Goal: Task Accomplishment & Management: Manage account settings

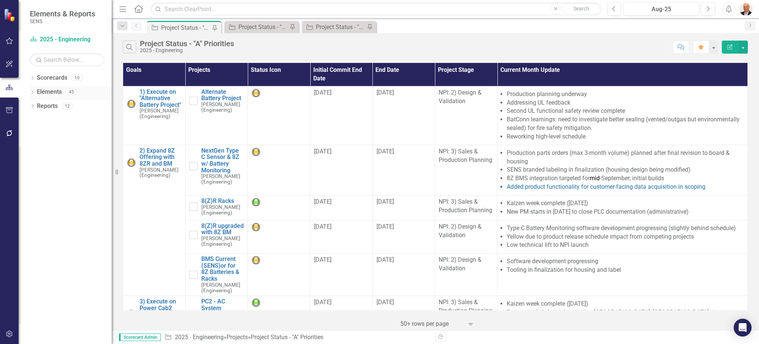
click at [32, 92] on icon "Dropdown" at bounding box center [32, 93] width 5 height 4
click at [38, 134] on icon "Dropdown" at bounding box center [35, 135] width 5 height 4
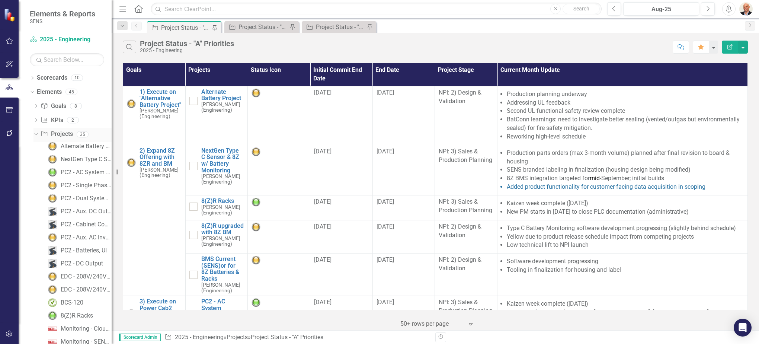
click at [65, 134] on link "Project Projects" at bounding box center [57, 134] width 32 height 9
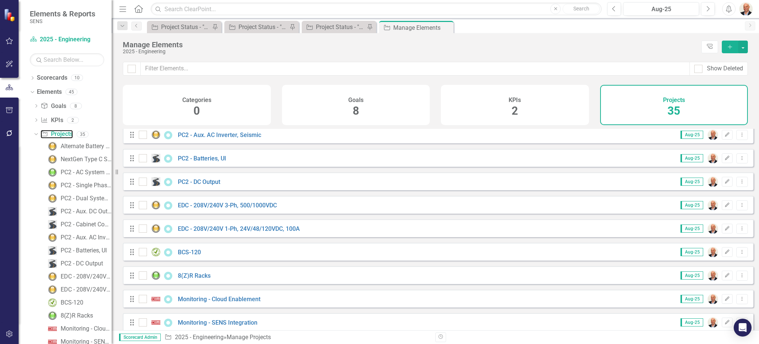
scroll to position [186, 0]
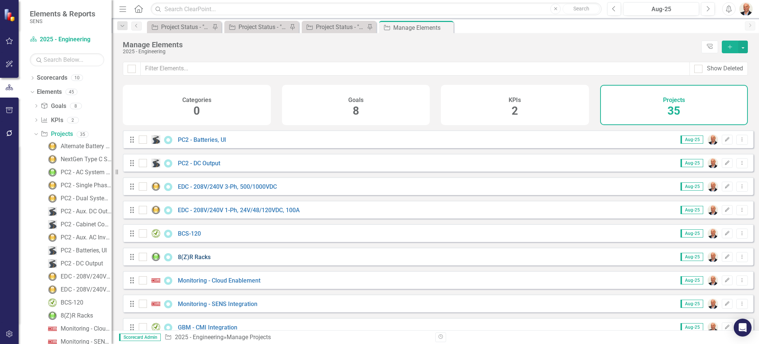
click at [188, 260] on link "8(Z)R Racks" at bounding box center [194, 256] width 33 height 7
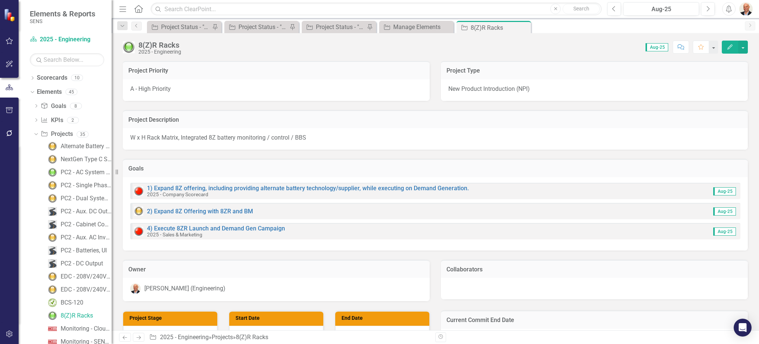
click at [163, 47] on div "8(Z)R Racks" at bounding box center [159, 45] width 43 height 8
click at [731, 45] on icon "button" at bounding box center [729, 46] width 5 height 5
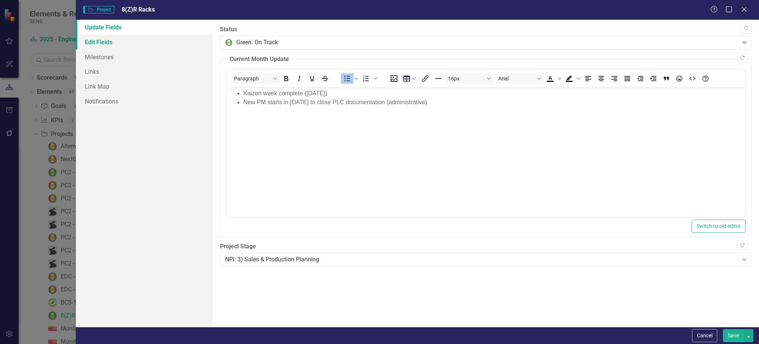
click at [117, 40] on link "Edit Fields" at bounding box center [144, 42] width 137 height 15
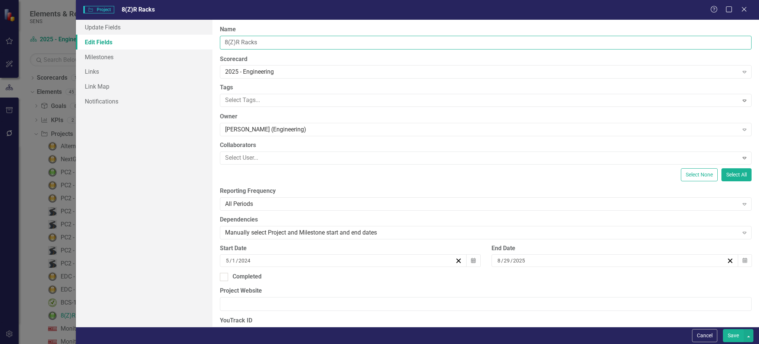
click at [260, 42] on input "8(Z)R Racks" at bounding box center [486, 43] width 532 height 14
drag, startPoint x: 244, startPoint y: 45, endPoint x: 211, endPoint y: 47, distance: 33.1
click at [211, 47] on div "Update Fields Edit Fields Milestones Links Link Map Notifications "Update" fiel…" at bounding box center [417, 173] width 683 height 307
type input "SuperTorque® 8R"
click at [723, 329] on button "Save" at bounding box center [733, 335] width 21 height 13
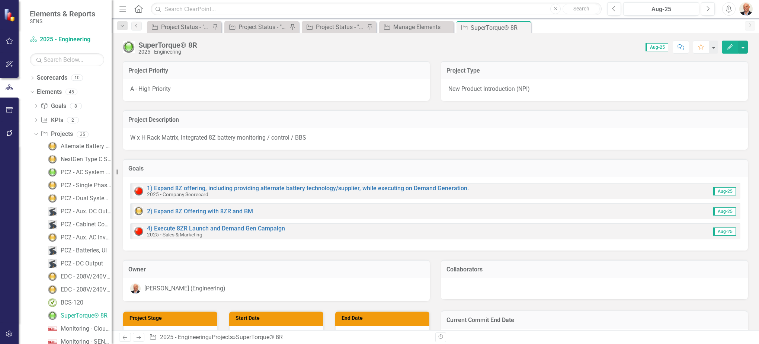
click at [730, 48] on icon "button" at bounding box center [729, 46] width 5 height 5
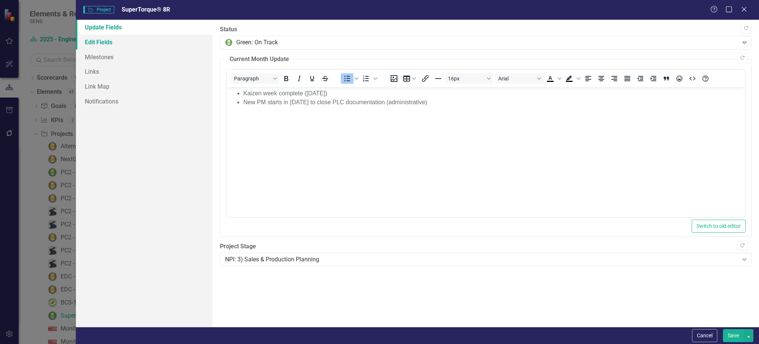
click at [96, 39] on link "Edit Fields" at bounding box center [144, 42] width 137 height 15
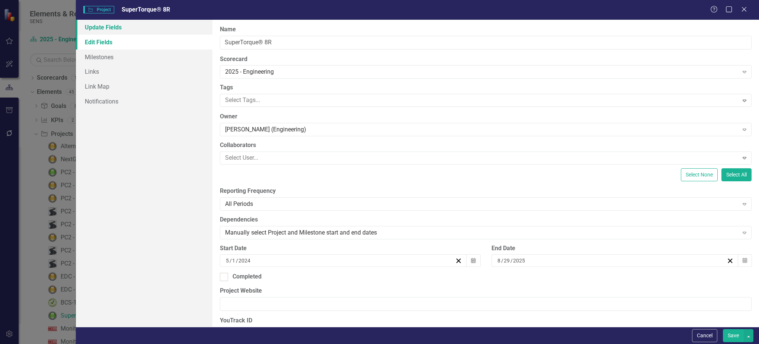
click at [116, 26] on link "Update Fields" at bounding box center [144, 27] width 137 height 15
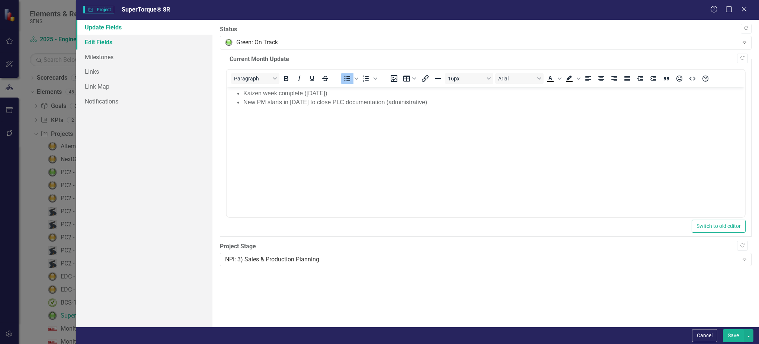
click at [85, 39] on link "Edit Fields" at bounding box center [144, 42] width 137 height 15
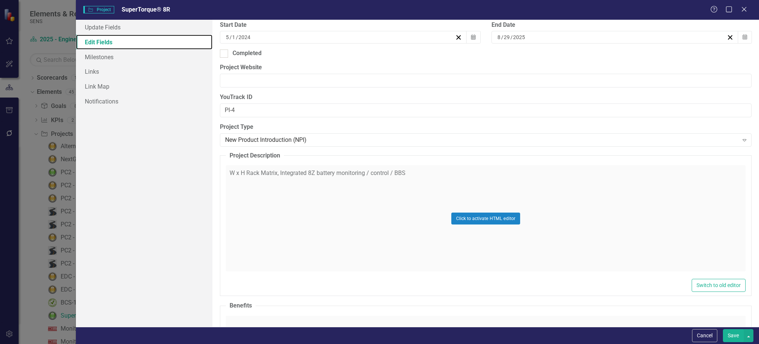
scroll to position [37, 0]
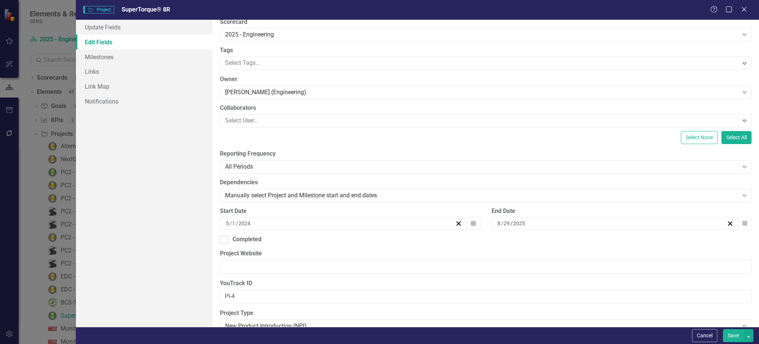
click at [731, 333] on button "Save" at bounding box center [733, 335] width 21 height 13
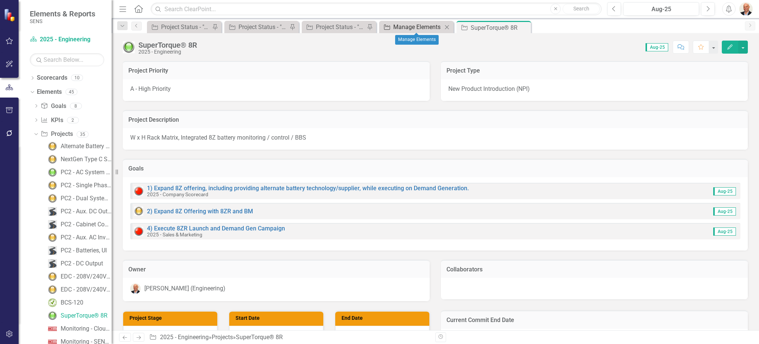
click at [401, 24] on div "Manage Elements" at bounding box center [417, 26] width 49 height 9
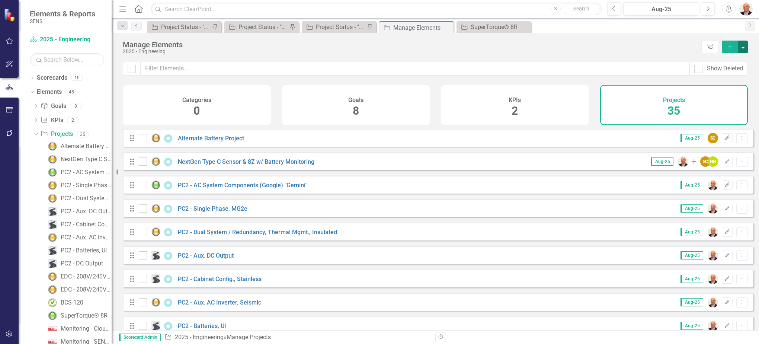
click at [744, 45] on button "button" at bounding box center [743, 47] width 10 height 13
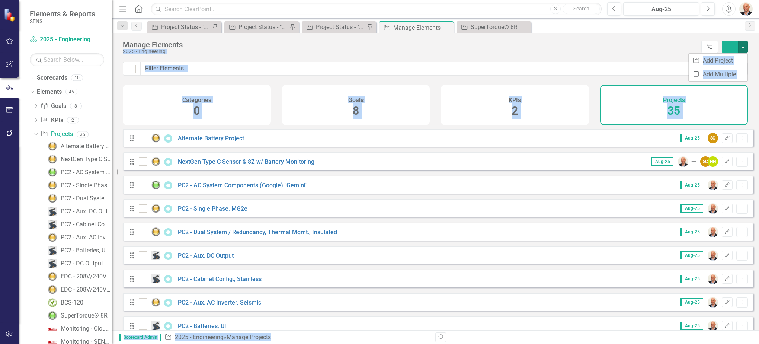
click at [664, 40] on div "Manage Elements 2025 - Engineering Tree Explorer Add" at bounding box center [435, 47] width 647 height 29
drag, startPoint x: 664, startPoint y: 40, endPoint x: 621, endPoint y: 54, distance: 45.5
click at [621, 54] on div "2025 - Engineering" at bounding box center [410, 52] width 575 height 6
click at [601, 51] on div "2025 - Engineering" at bounding box center [410, 52] width 575 height 6
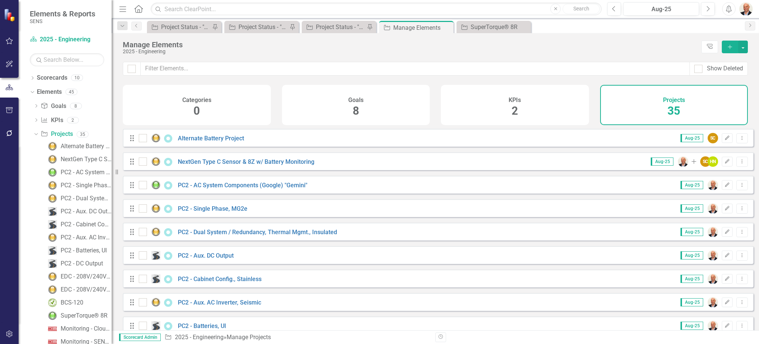
click at [128, 9] on icon "Menu" at bounding box center [123, 9] width 10 height 8
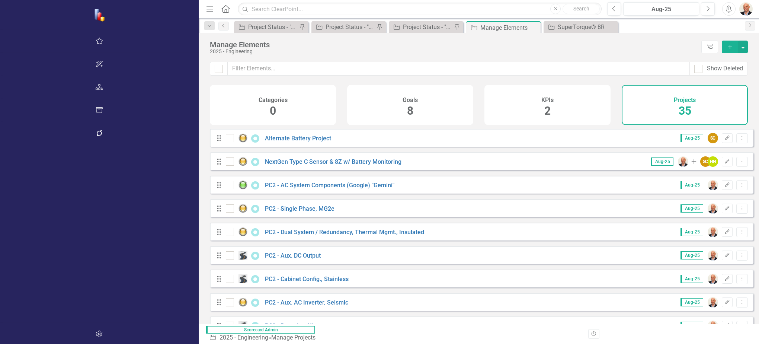
click at [205, 12] on icon "Menu" at bounding box center [210, 9] width 10 height 8
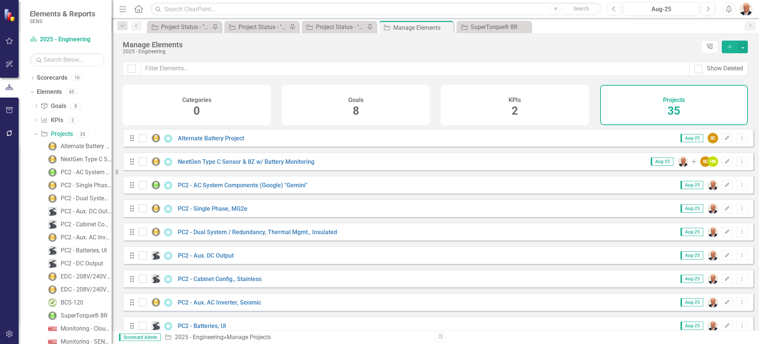
click at [712, 45] on icon "Tree Explorer" at bounding box center [709, 47] width 7 height 6
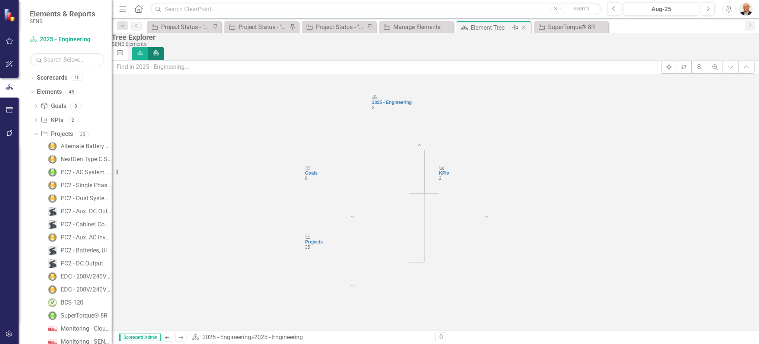
click at [525, 25] on icon "Close" at bounding box center [523, 28] width 7 height 6
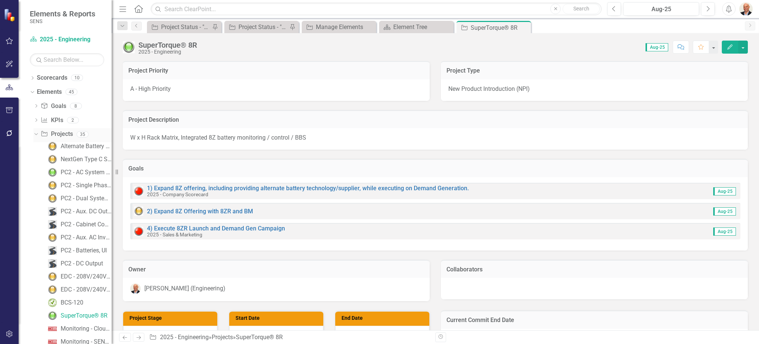
click at [34, 135] on icon "Dropdown" at bounding box center [35, 133] width 4 height 5
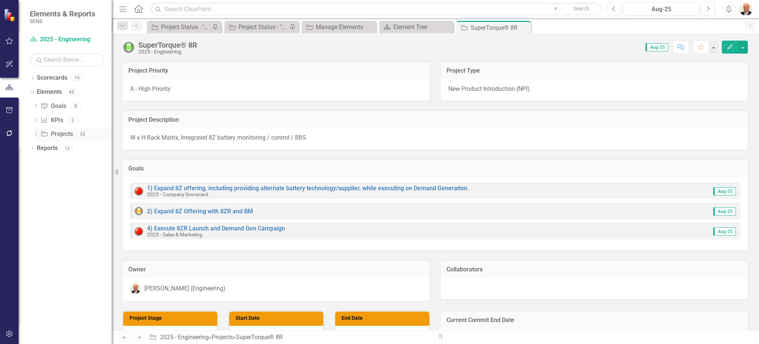
click at [36, 134] on icon "Dropdown" at bounding box center [35, 135] width 5 height 4
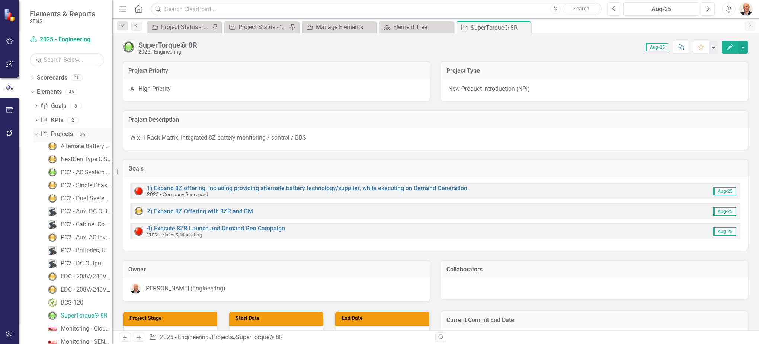
click at [37, 134] on icon at bounding box center [35, 134] width 3 height 2
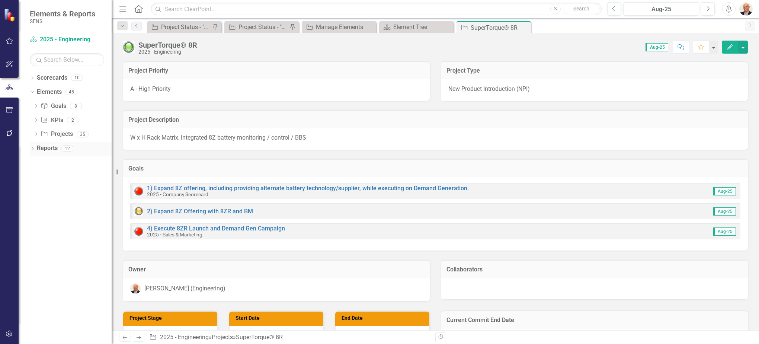
click at [31, 147] on icon "Dropdown" at bounding box center [32, 149] width 5 height 4
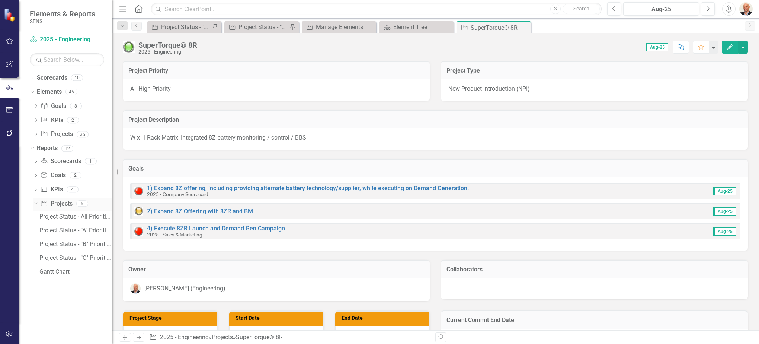
click at [59, 201] on link "Project Projects" at bounding box center [56, 203] width 32 height 9
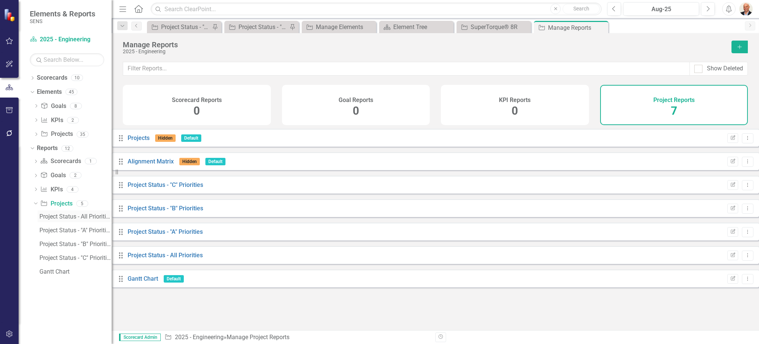
click at [64, 214] on div "Project Status - All Priorities" at bounding box center [75, 216] width 72 height 7
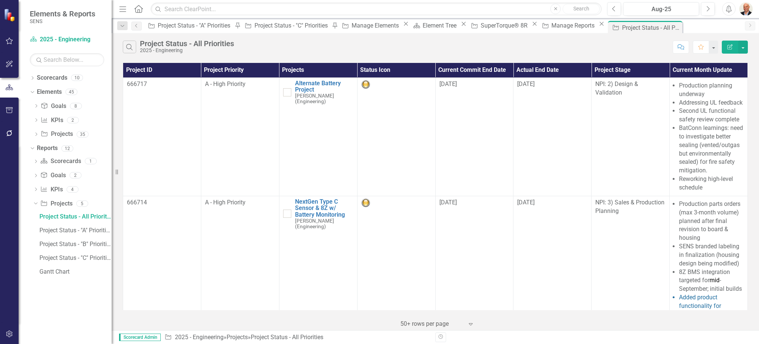
click at [120, 11] on icon "Menu" at bounding box center [123, 9] width 10 height 8
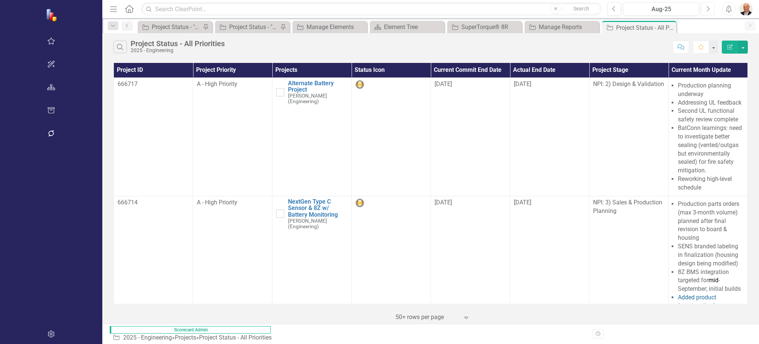
click at [706, 6] on icon "Next" at bounding box center [708, 9] width 4 height 7
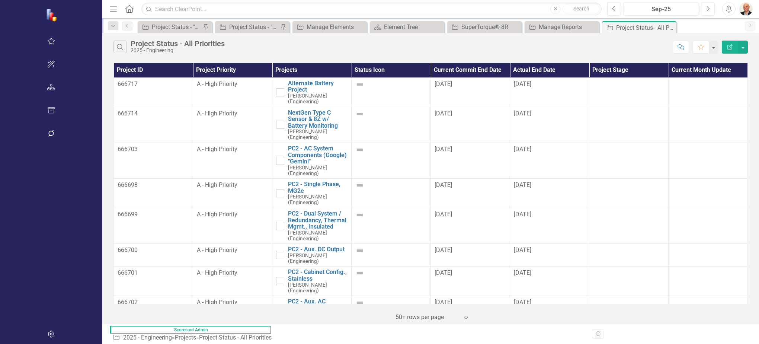
drag, startPoint x: 555, startPoint y: 25, endPoint x: 707, endPoint y: 26, distance: 151.8
click at [707, 26] on div "Project Project Status - "A" Priorities Pin Project Project Status - "C" Priori…" at bounding box center [438, 27] width 605 height 12
click at [704, 80] on div at bounding box center [707, 84] width 71 height 9
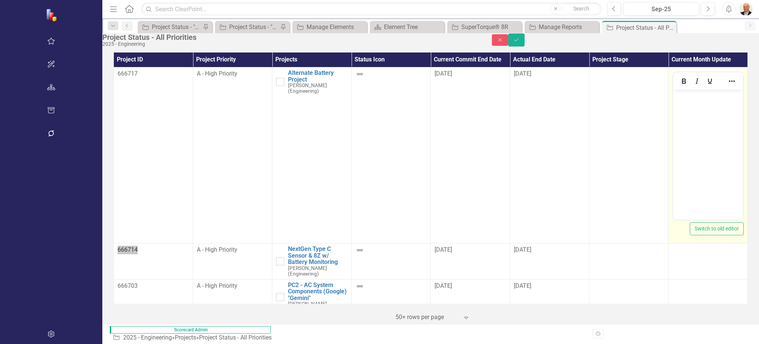
drag, startPoint x: 1377, startPoint y: 170, endPoint x: 706, endPoint y: 98, distance: 674.2
click at [706, 98] on p "Rich Text Area. Press ALT-0 for help." at bounding box center [708, 96] width 66 height 9
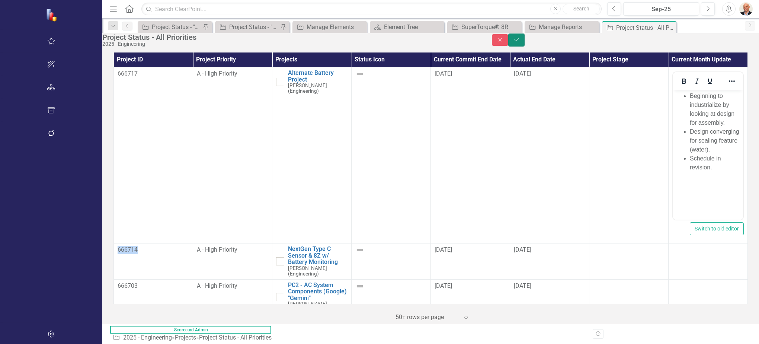
click at [525, 41] on button "Save" at bounding box center [516, 39] width 16 height 13
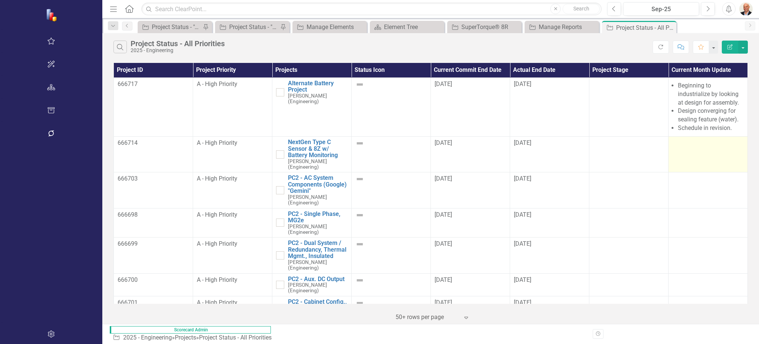
click at [672, 147] on div at bounding box center [707, 143] width 71 height 9
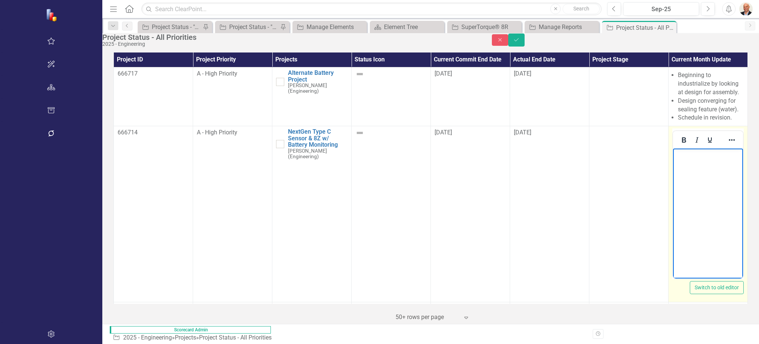
drag, startPoint x: 1333, startPoint y: 296, endPoint x: 726, endPoint y: 157, distance: 623.2
click at [726, 157] on p "Rich Text Area. Press ALT-0 for help." at bounding box center [708, 154] width 66 height 9
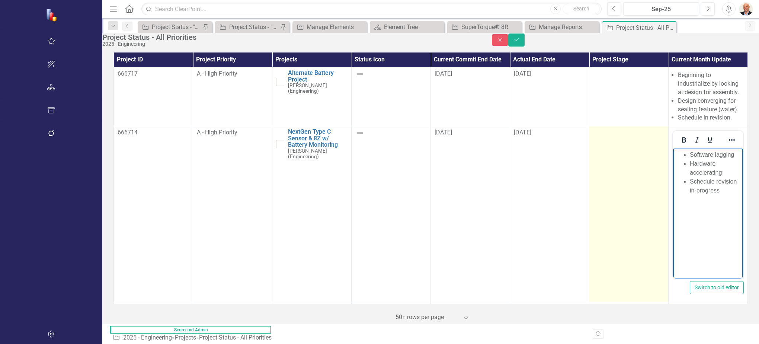
click at [615, 189] on td at bounding box center [628, 214] width 79 height 176
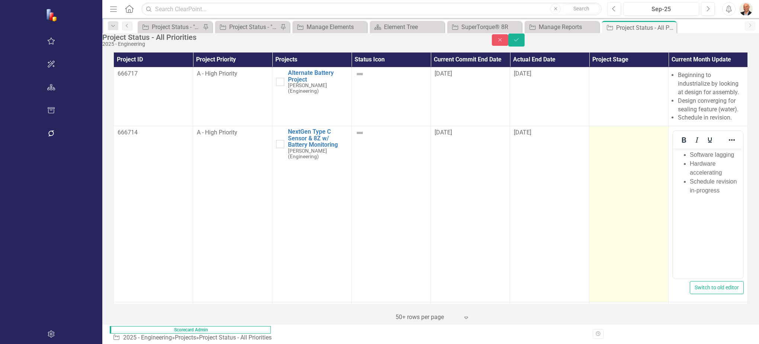
scroll to position [37, 0]
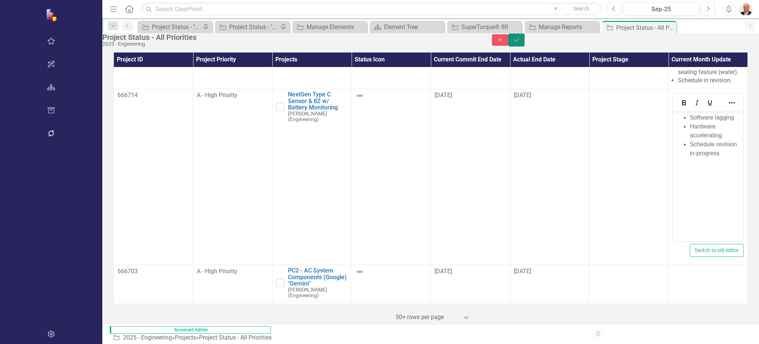
click at [525, 39] on button "Save" at bounding box center [516, 39] width 16 height 13
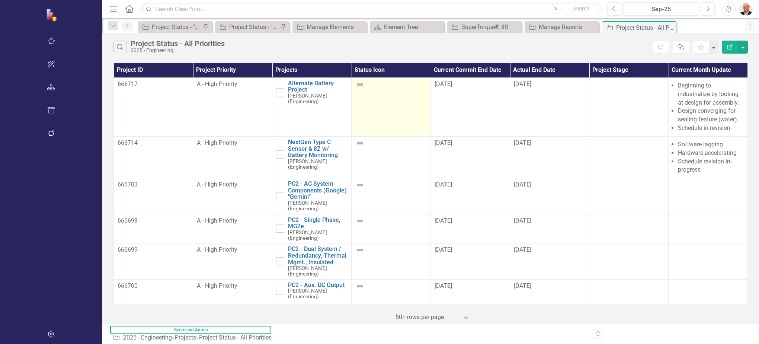
click at [355, 84] on div at bounding box center [390, 84] width 71 height 9
click at [355, 84] on img at bounding box center [359, 84] width 9 height 9
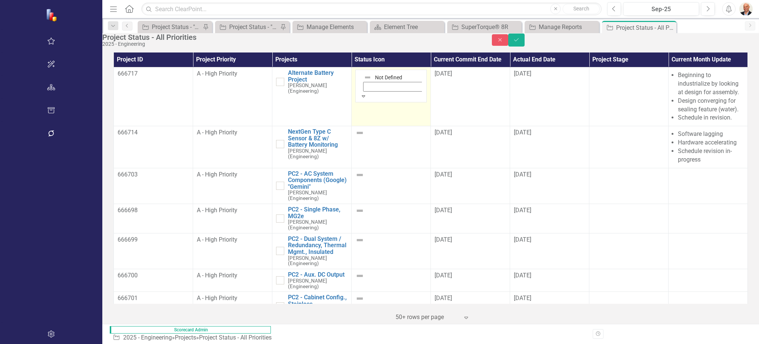
click at [364, 81] on img at bounding box center [367, 77] width 7 height 7
click at [355, 137] on img at bounding box center [359, 132] width 9 height 9
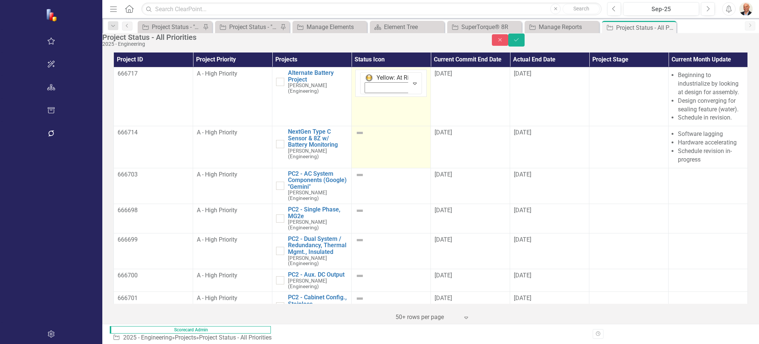
click at [355, 137] on img at bounding box center [359, 132] width 9 height 9
click at [365, 140] on img at bounding box center [368, 136] width 7 height 7
click at [364, 140] on img at bounding box center [367, 135] width 7 height 7
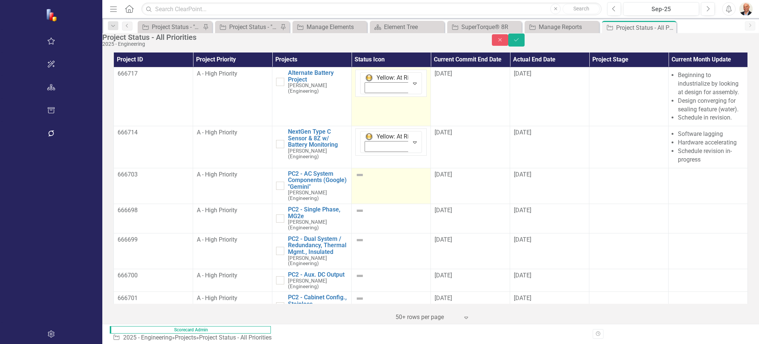
click at [355, 179] on img at bounding box center [359, 174] width 9 height 9
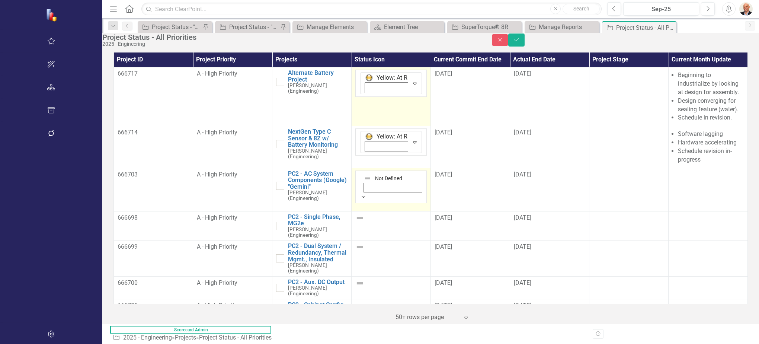
drag, startPoint x: 307, startPoint y: 191, endPoint x: 307, endPoint y: 186, distance: 4.8
click at [364, 182] on img at bounding box center [367, 177] width 7 height 7
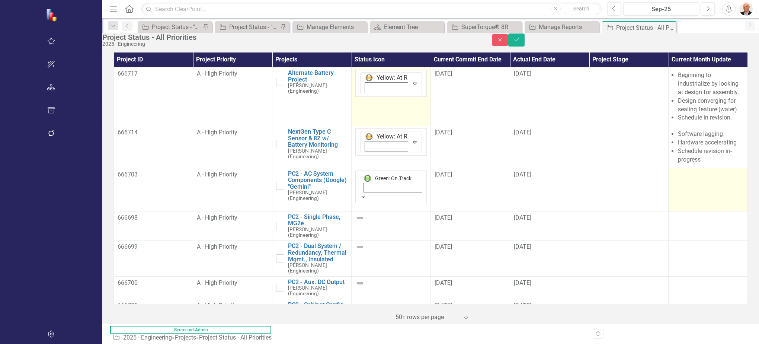
click at [672, 179] on div at bounding box center [707, 174] width 71 height 9
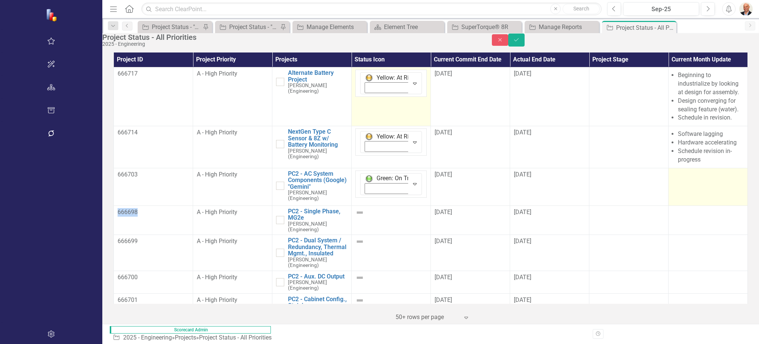
click at [672, 179] on div at bounding box center [707, 174] width 71 height 9
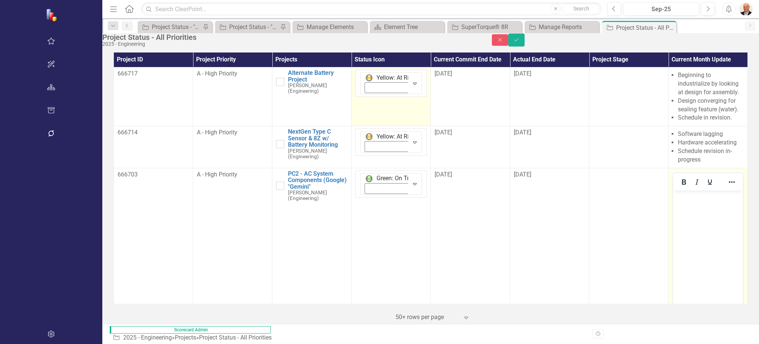
scroll to position [0, 0]
drag, startPoint x: 1343, startPoint y: 378, endPoint x: 705, endPoint y: 195, distance: 663.7
click at [705, 195] on p "Rich Text Area. Press ALT-0 for help." at bounding box center [708, 196] width 66 height 9
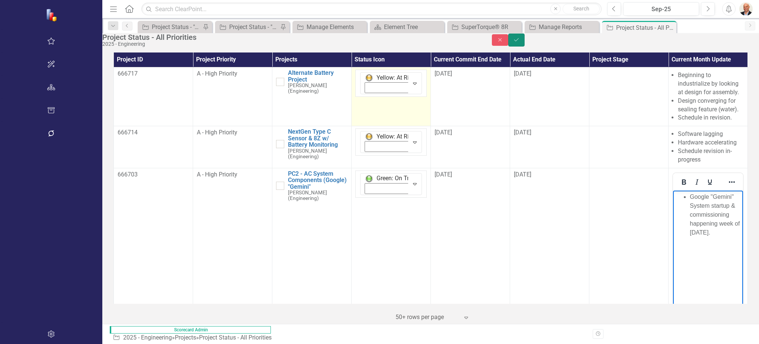
click at [520, 41] on icon "Save" at bounding box center [516, 39] width 7 height 5
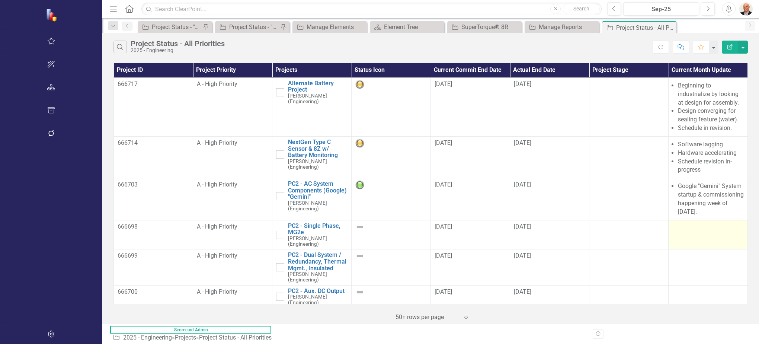
click at [685, 233] on td at bounding box center [708, 234] width 79 height 29
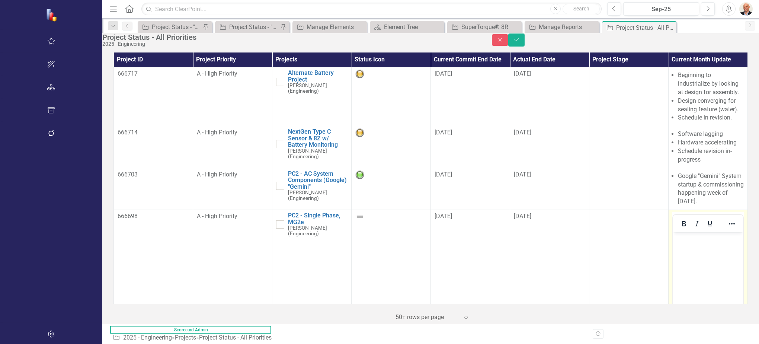
drag, startPoint x: 1358, startPoint y: 465, endPoint x: 708, endPoint y: 241, distance: 688.1
click at [708, 241] on p "Rich Text Area. Press ALT-0 for help." at bounding box center [708, 238] width 66 height 9
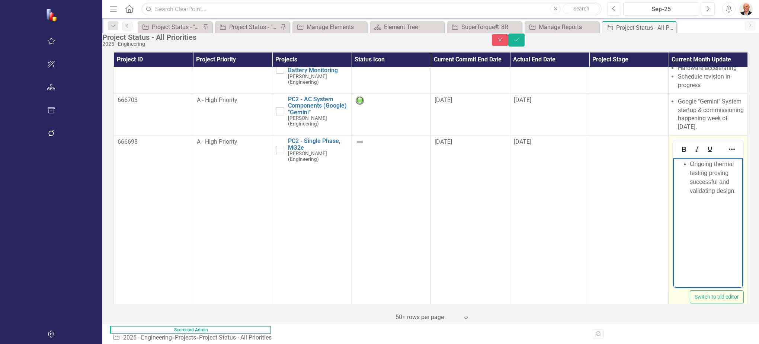
scroll to position [149, 0]
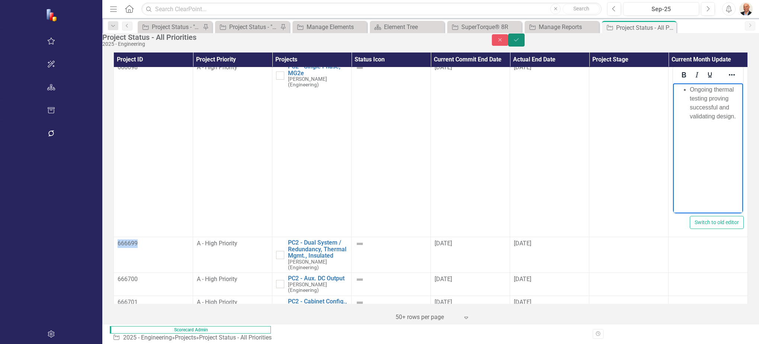
click at [525, 41] on button "Save" at bounding box center [516, 39] width 16 height 13
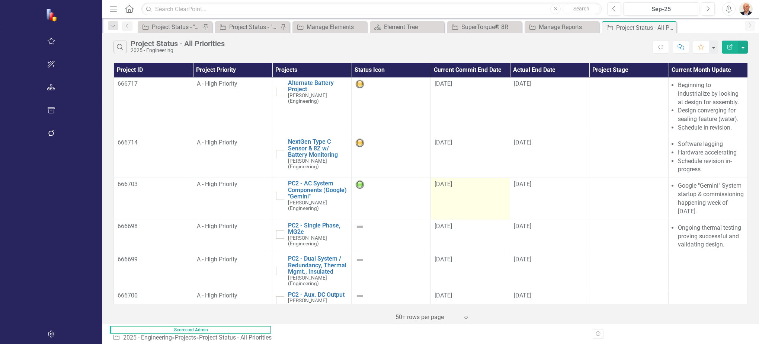
scroll to position [0, 0]
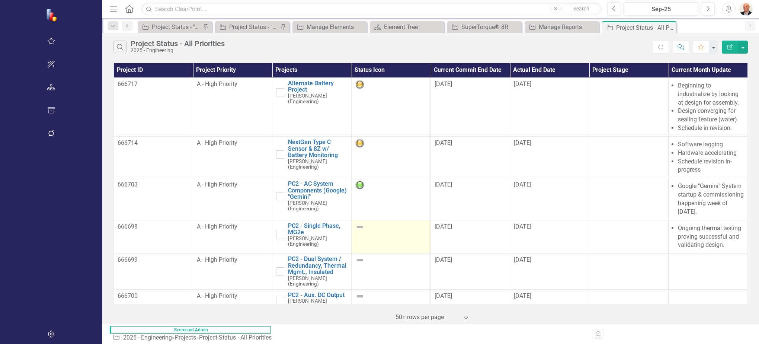
click at [355, 226] on img at bounding box center [359, 226] width 9 height 9
click at [355, 227] on img at bounding box center [359, 226] width 9 height 9
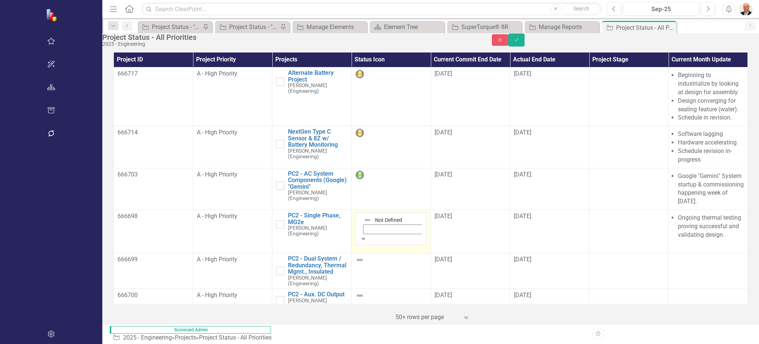
click at [364, 224] on img at bounding box center [367, 219] width 7 height 7
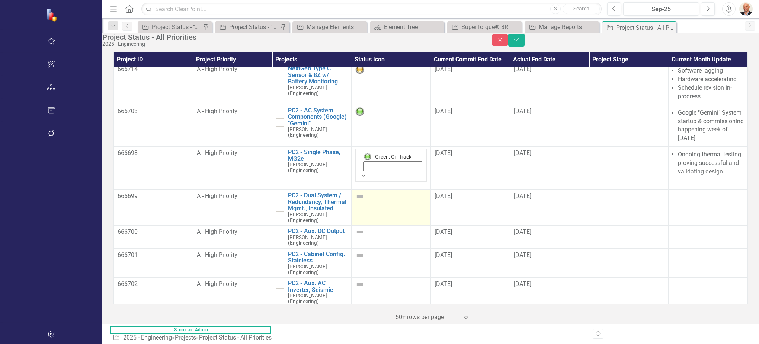
scroll to position [74, 0]
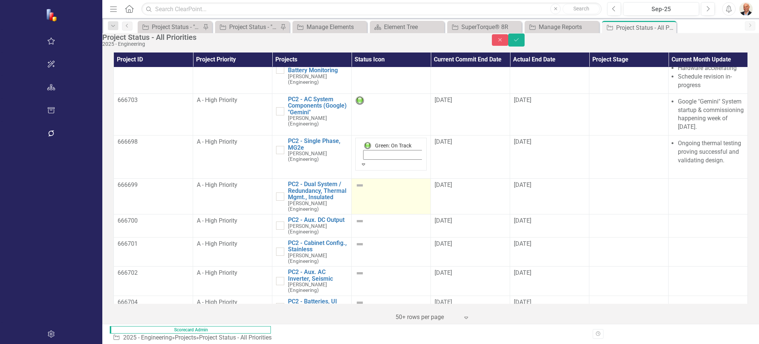
click at [355, 187] on img at bounding box center [359, 185] width 9 height 9
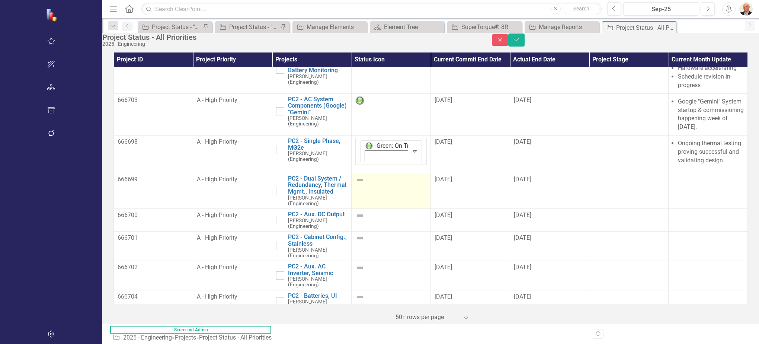
click at [355, 184] on img at bounding box center [359, 179] width 9 height 9
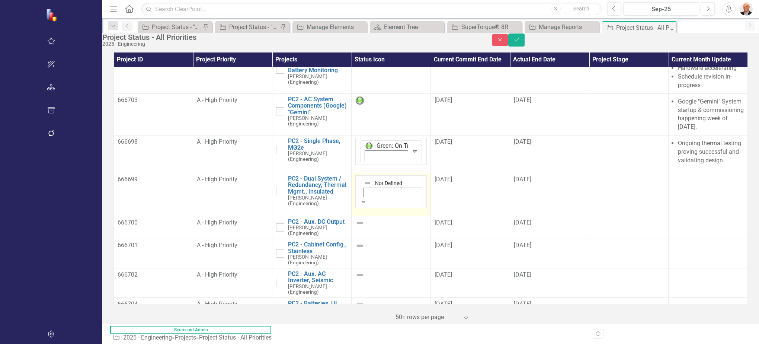
click at [364, 187] on img at bounding box center [367, 182] width 7 height 7
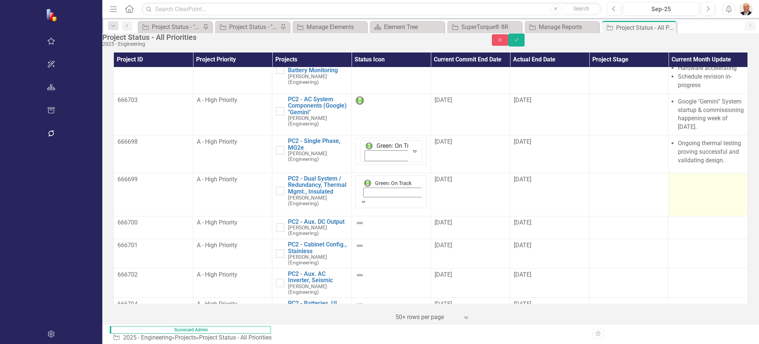
click at [679, 195] on td at bounding box center [708, 194] width 79 height 43
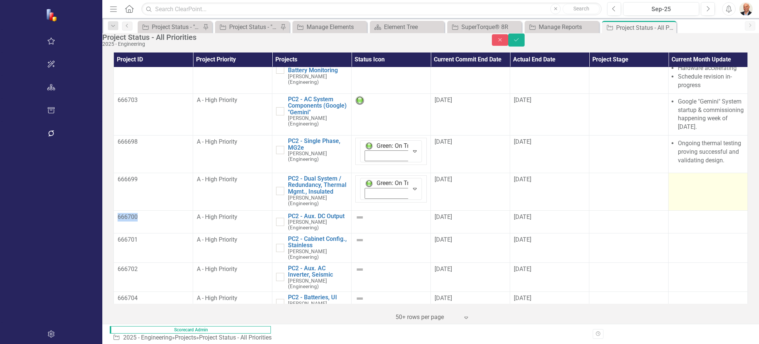
click at [679, 195] on td at bounding box center [708, 192] width 79 height 38
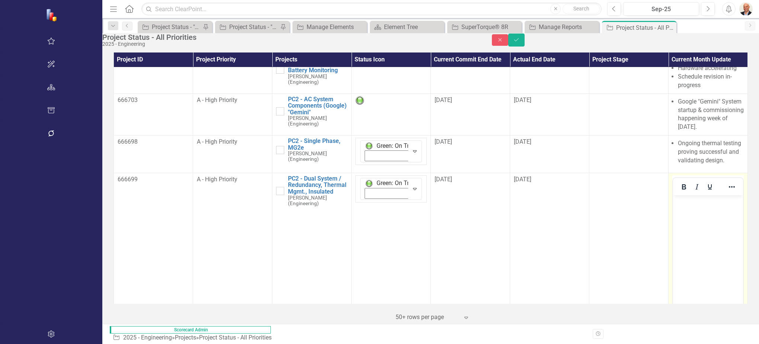
scroll to position [0, 0]
drag, startPoint x: 1352, startPoint y: 390, endPoint x: 709, endPoint y: 225, distance: 663.8
click at [709, 226] on body "Rich Text Area. Press ALT-0 for help." at bounding box center [708, 251] width 70 height 112
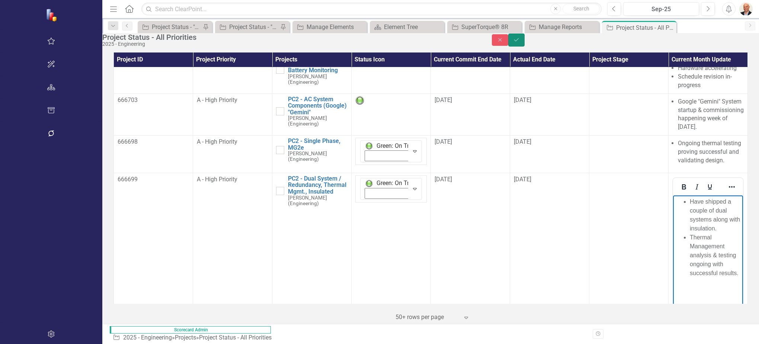
click at [520, 41] on icon "Save" at bounding box center [516, 39] width 7 height 5
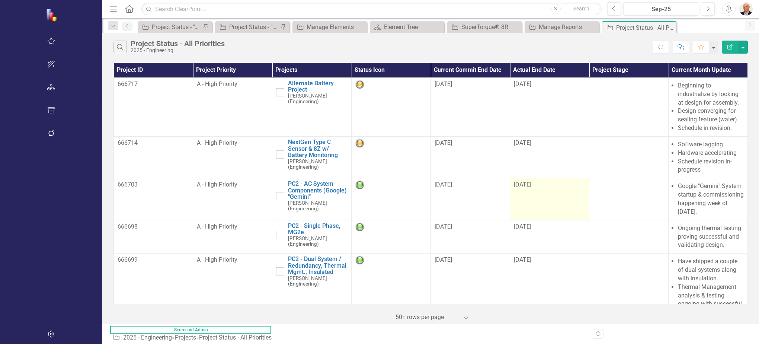
scroll to position [186, 0]
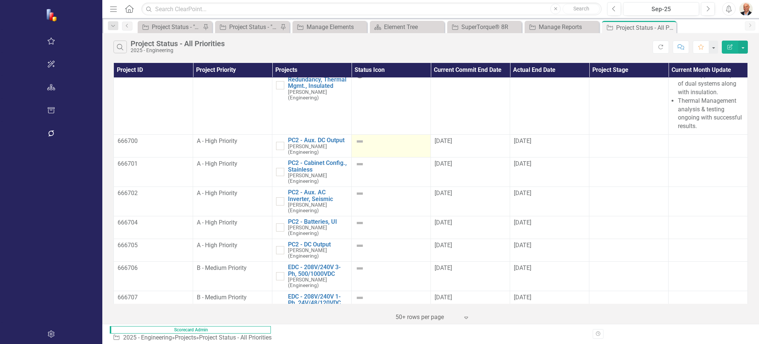
click at [355, 137] on img at bounding box center [359, 141] width 9 height 9
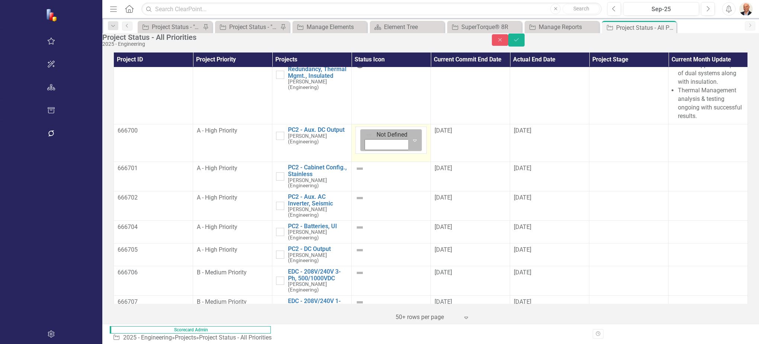
click at [362, 134] on div "Not Defined" at bounding box center [385, 139] width 47 height 21
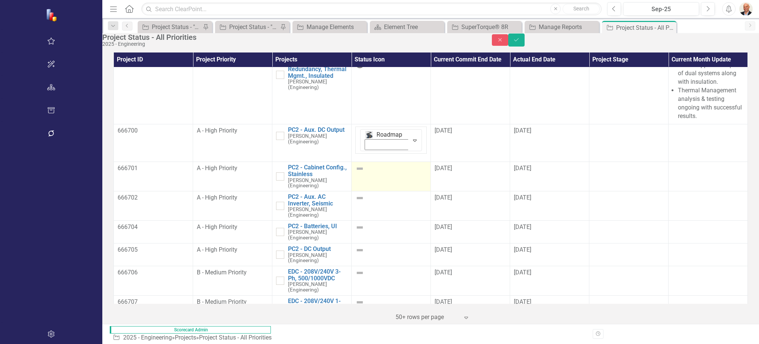
click at [355, 164] on img at bounding box center [359, 168] width 9 height 9
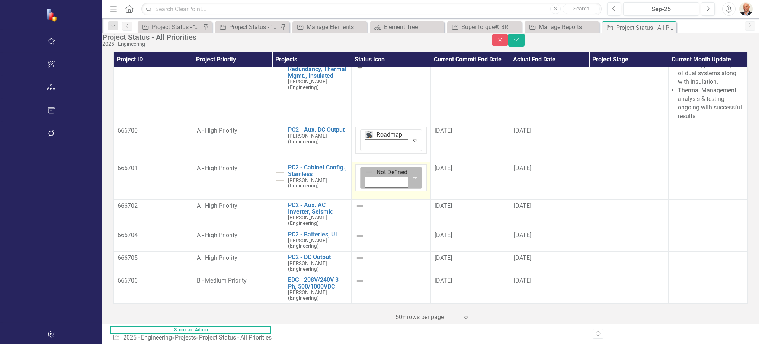
click at [362, 167] on div "Not Defined" at bounding box center [385, 177] width 47 height 21
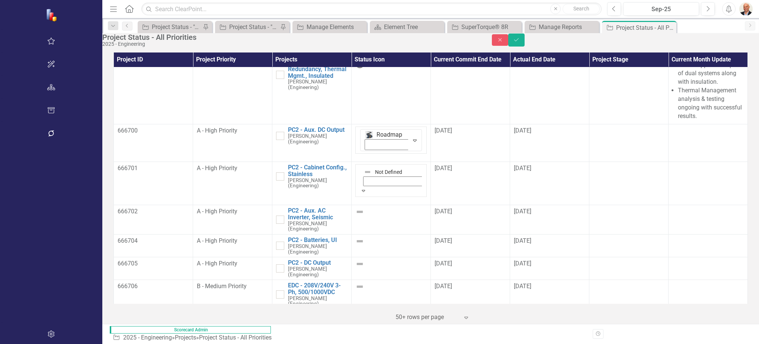
click at [355, 207] on img at bounding box center [359, 211] width 9 height 9
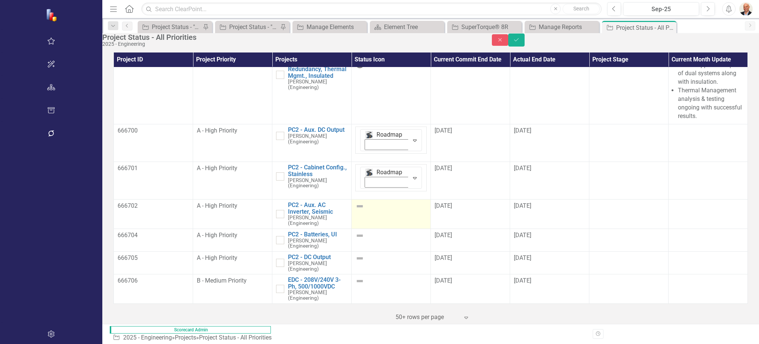
click at [355, 202] on img at bounding box center [359, 206] width 9 height 9
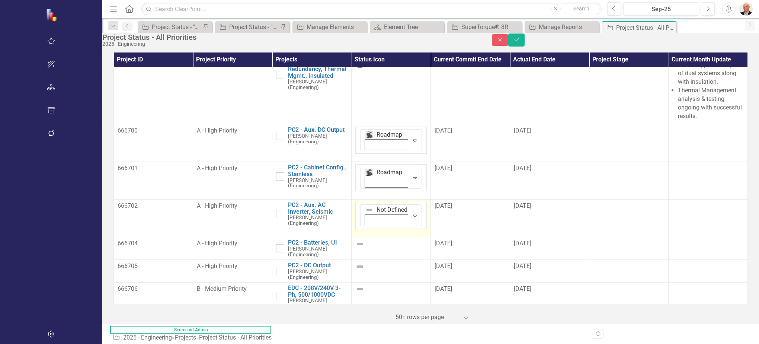
click at [365, 206] on img at bounding box center [368, 209] width 7 height 7
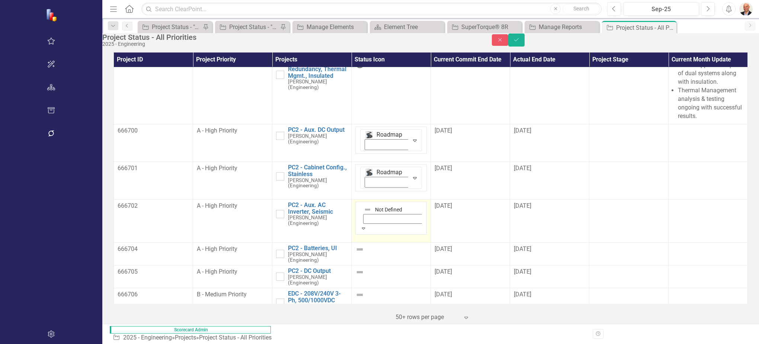
click at [674, 134] on div at bounding box center [707, 130] width 71 height 9
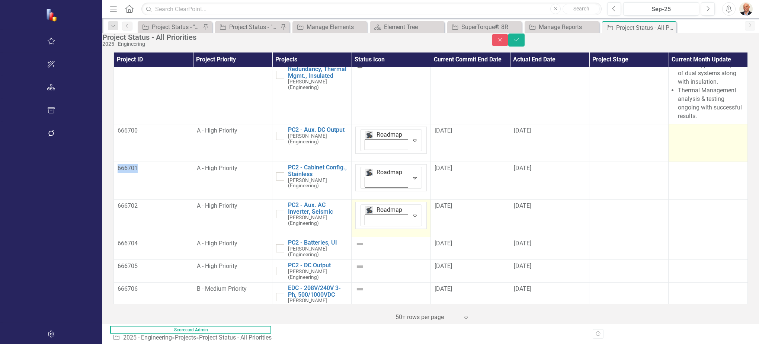
click at [674, 134] on div at bounding box center [707, 130] width 71 height 9
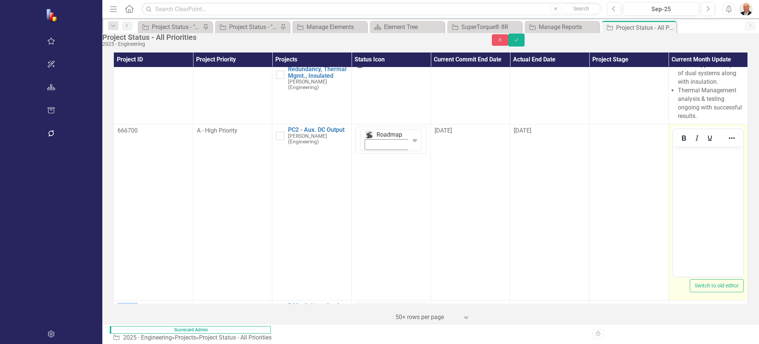
scroll to position [0, 0]
drag, startPoint x: 1347, startPoint y: 281, endPoint x: 726, endPoint y: 163, distance: 631.9
click at [726, 163] on body "Rich Text Area. Press ALT-0 for help." at bounding box center [708, 203] width 70 height 112
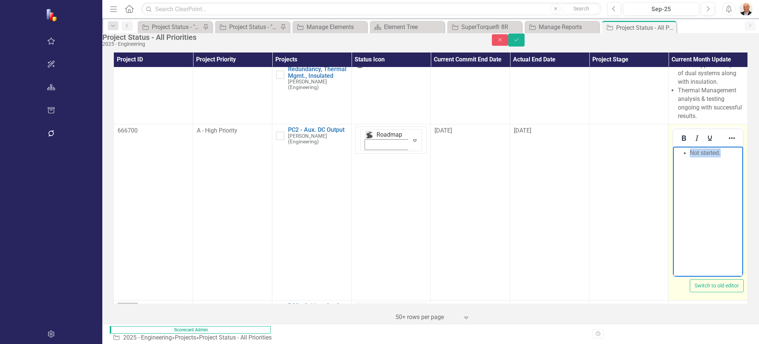
drag, startPoint x: 724, startPoint y: 152, endPoint x: 625, endPoint y: 160, distance: 98.9
click at [673, 160] on html "Not started." at bounding box center [708, 203] width 70 height 112
copy li "Not started."
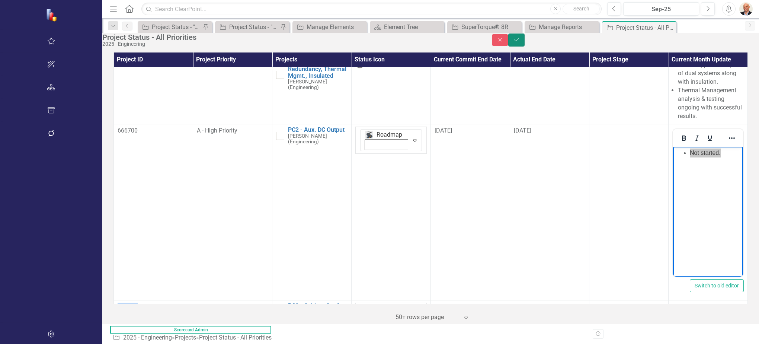
click at [520, 42] on icon "Save" at bounding box center [516, 39] width 7 height 5
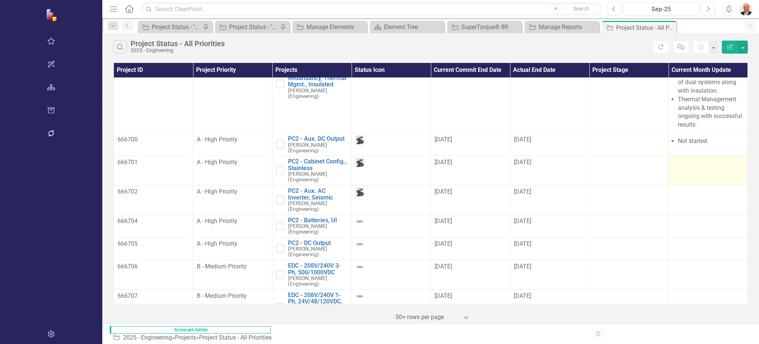
scroll to position [149, 0]
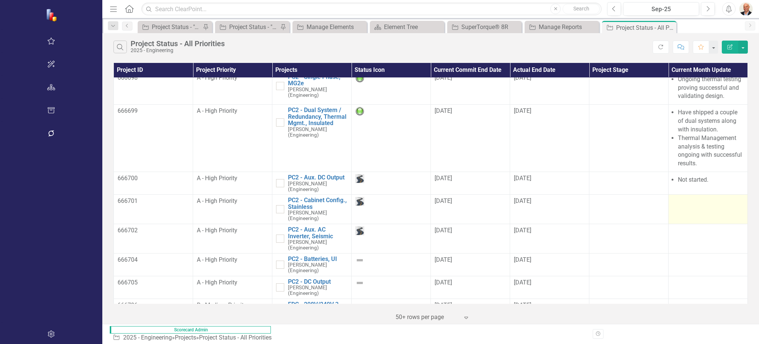
click at [683, 197] on div at bounding box center [707, 201] width 71 height 9
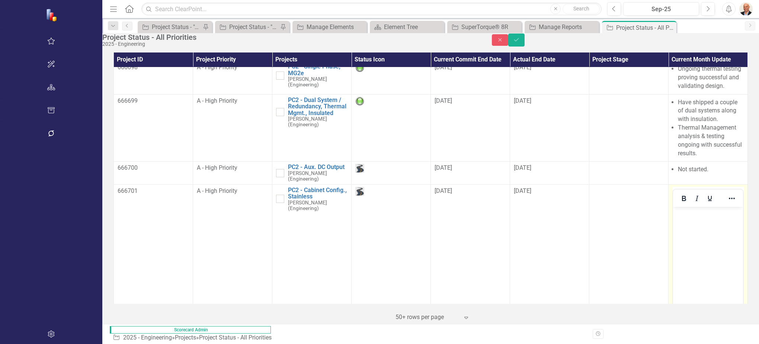
scroll to position [0, 0]
drag, startPoint x: 1356, startPoint y: 395, endPoint x: 710, endPoint y: 223, distance: 668.2
click at [710, 224] on body "Rich Text Area. Press ALT-0 for help." at bounding box center [708, 262] width 70 height 112
click at [520, 42] on icon "Save" at bounding box center [516, 39] width 7 height 5
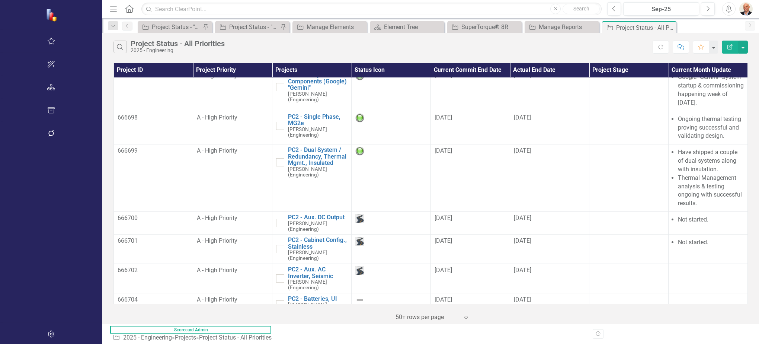
scroll to position [186, 0]
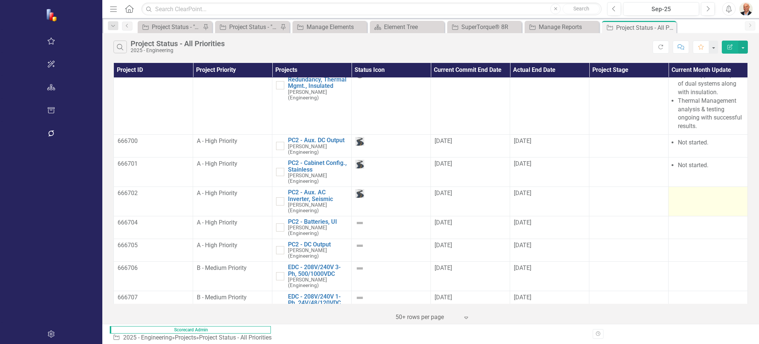
click at [677, 186] on td at bounding box center [708, 200] width 79 height 29
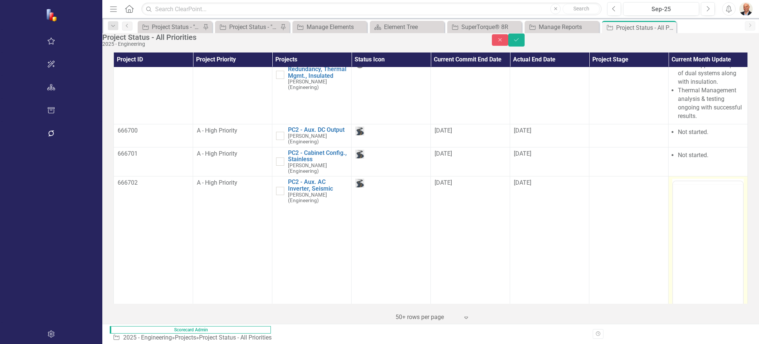
scroll to position [0, 0]
click at [713, 209] on body "Rich Text Area. Press ALT-0 for help." at bounding box center [708, 255] width 70 height 112
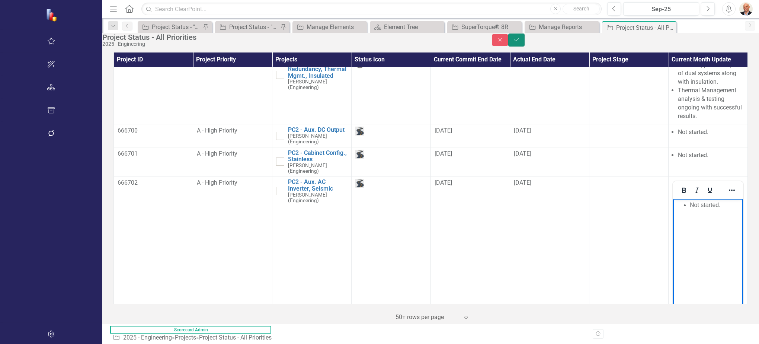
click at [520, 42] on icon "Save" at bounding box center [516, 39] width 7 height 5
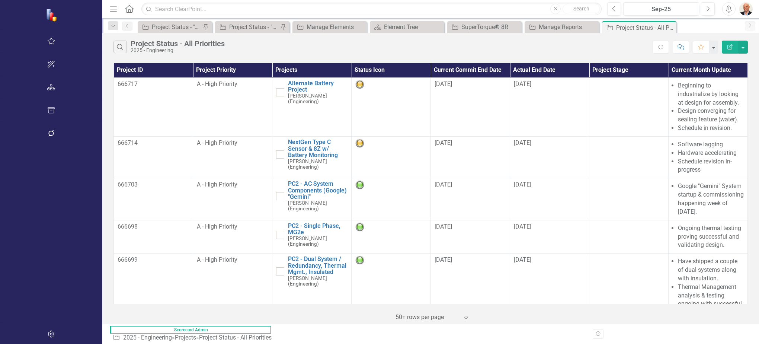
scroll to position [186, 0]
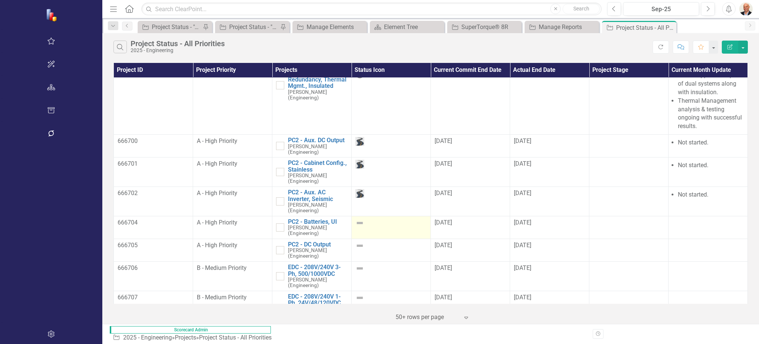
click at [355, 218] on img at bounding box center [359, 222] width 9 height 9
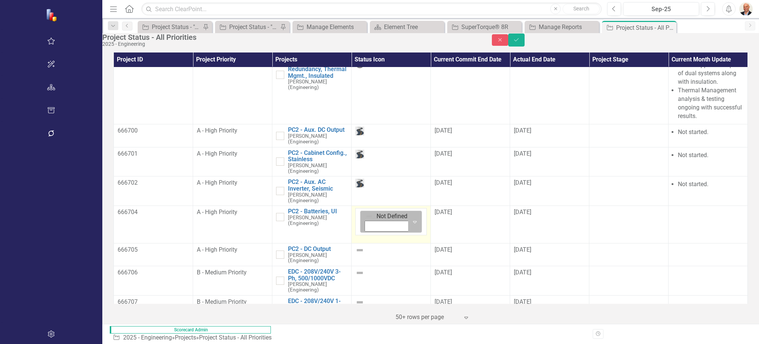
click at [362, 211] on div "Not Defined" at bounding box center [385, 221] width 47 height 21
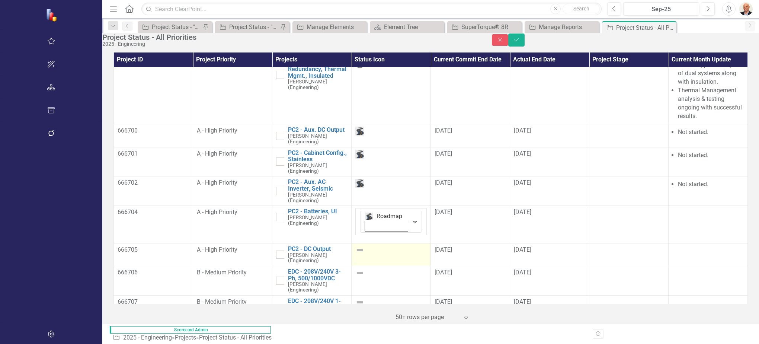
click at [355, 246] on img at bounding box center [359, 250] width 9 height 9
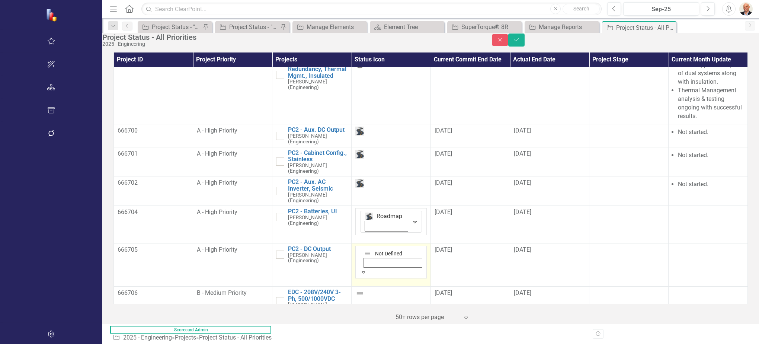
click at [360, 269] on icon "Expand" at bounding box center [363, 271] width 7 height 5
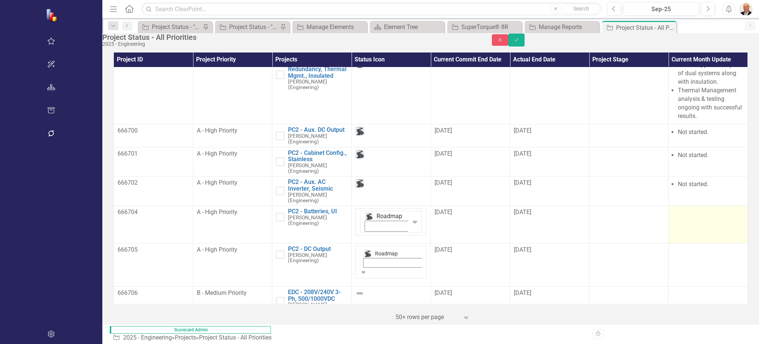
click at [680, 209] on td at bounding box center [708, 225] width 79 height 38
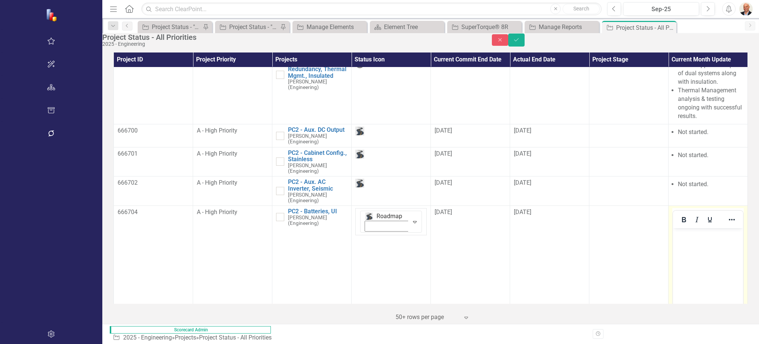
scroll to position [0, 0]
drag, startPoint x: 1353, startPoint y: 437, endPoint x: 697, endPoint y: 236, distance: 686.2
click at [697, 236] on p "Rich Text Area. Press ALT-0 for help." at bounding box center [708, 234] width 66 height 9
click at [525, 41] on button "Save" at bounding box center [516, 39] width 16 height 13
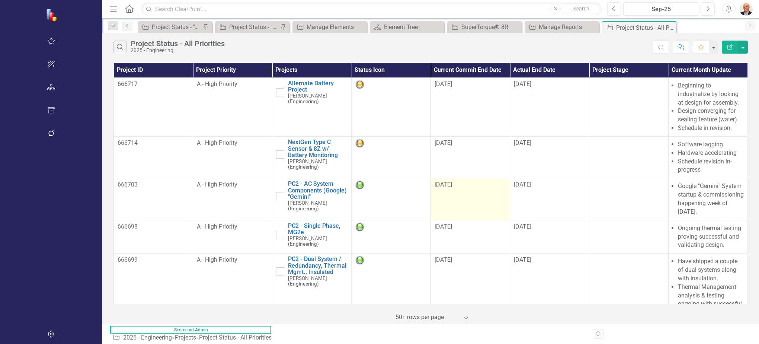
scroll to position [260, 0]
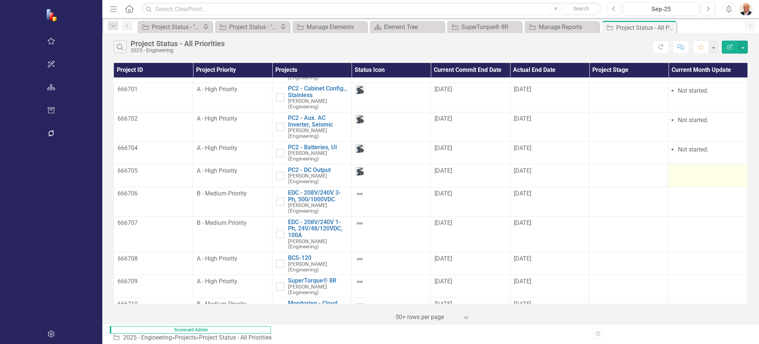
click at [673, 167] on div at bounding box center [707, 171] width 71 height 9
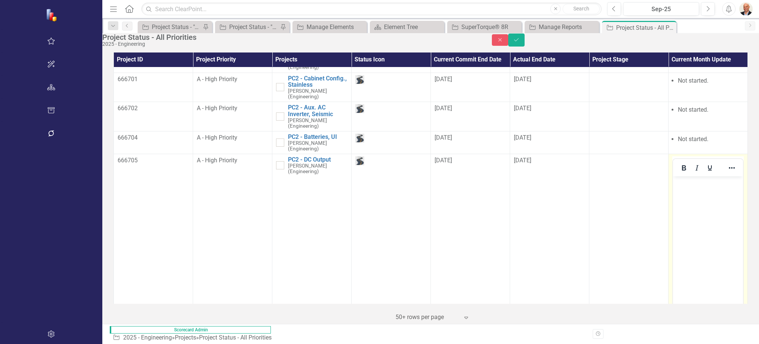
scroll to position [0, 0]
drag, startPoint x: 1346, startPoint y: 320, endPoint x: 696, endPoint y: 191, distance: 662.6
click at [696, 191] on body "Rich Text Area. Press ALT-0 for help." at bounding box center [708, 232] width 70 height 112
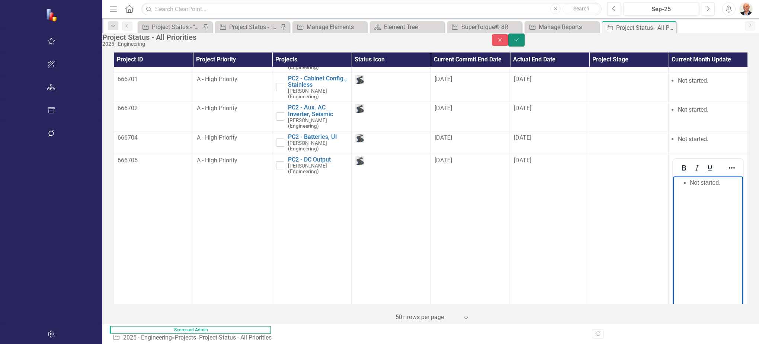
click at [525, 40] on button "Save" at bounding box center [516, 39] width 16 height 13
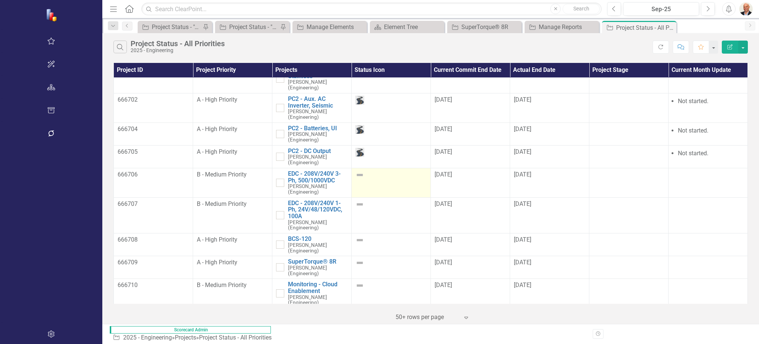
scroll to position [298, 0]
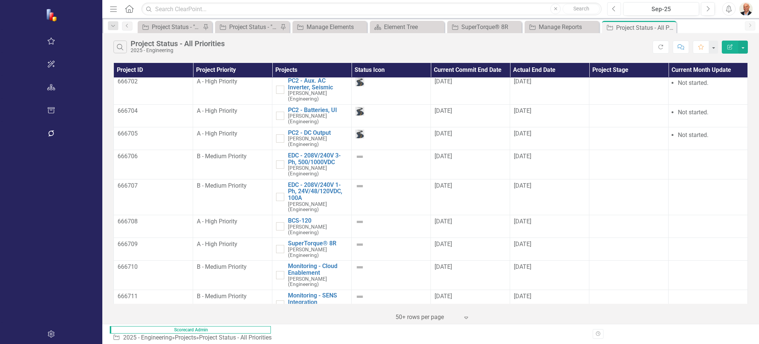
click at [613, 10] on icon "Previous" at bounding box center [614, 9] width 4 height 7
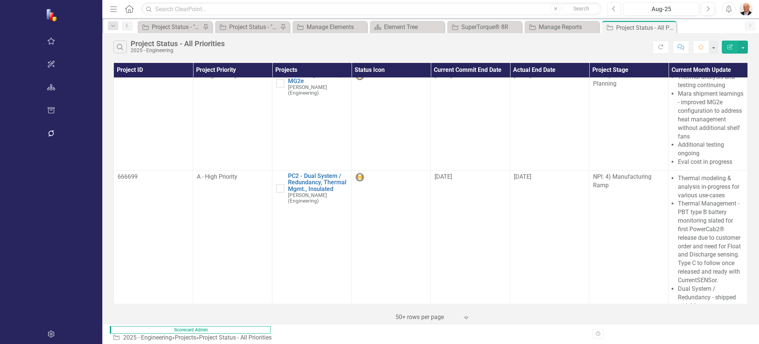
scroll to position [112, 0]
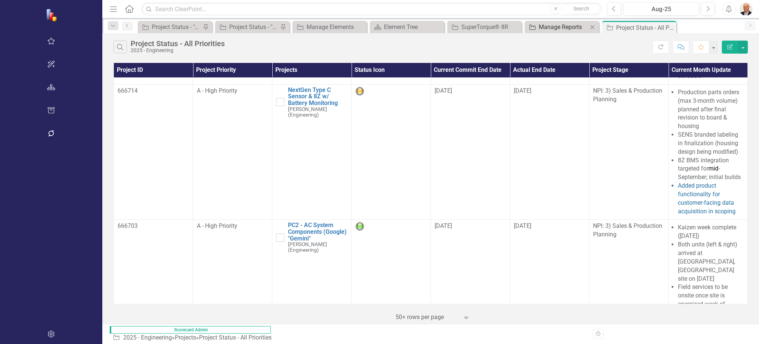
click at [539, 28] on div "Manage Reports" at bounding box center [563, 26] width 49 height 9
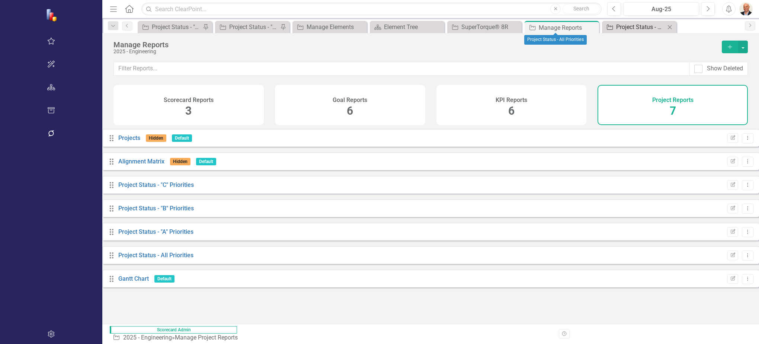
click at [616, 26] on div "Project Status - All Priorities" at bounding box center [640, 26] width 49 height 9
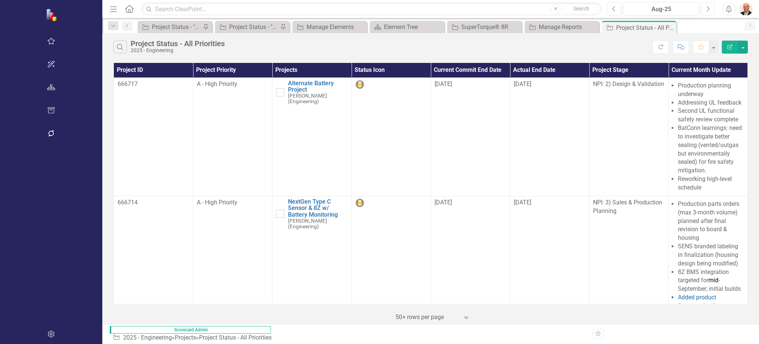
click at [711, 6] on button "Next" at bounding box center [708, 8] width 14 height 13
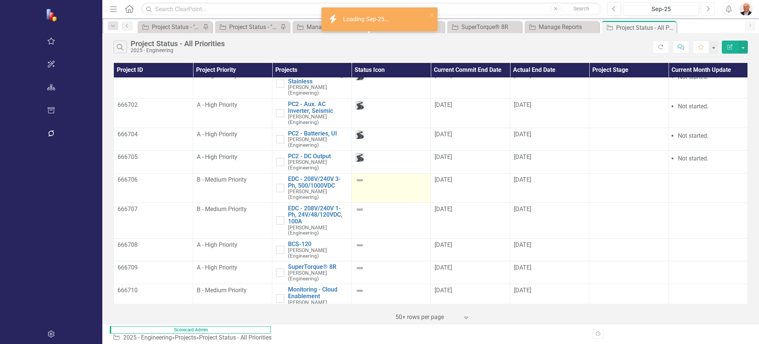
scroll to position [260, 0]
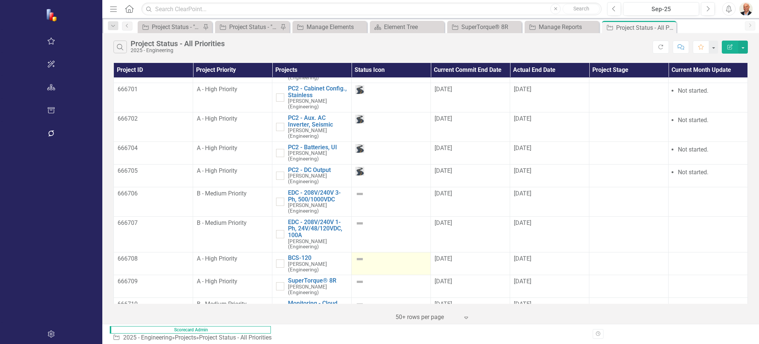
click at [355, 254] on img at bounding box center [359, 258] width 9 height 9
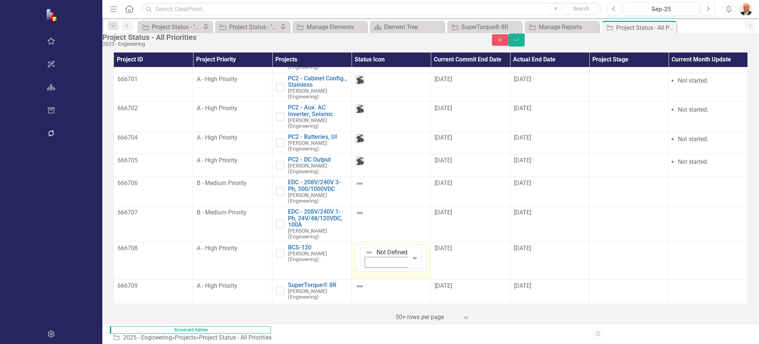
click at [365, 249] on img at bounding box center [368, 252] width 7 height 7
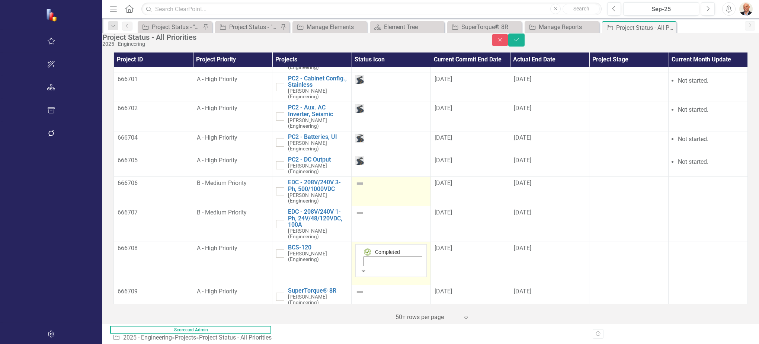
click at [355, 179] on img at bounding box center [359, 183] width 9 height 9
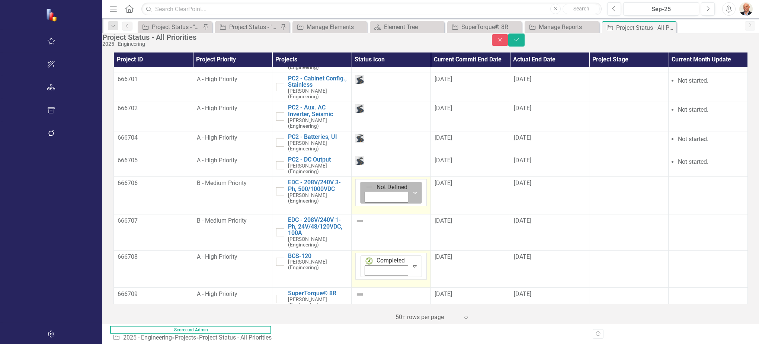
click at [365, 183] on img at bounding box center [368, 186] width 7 height 7
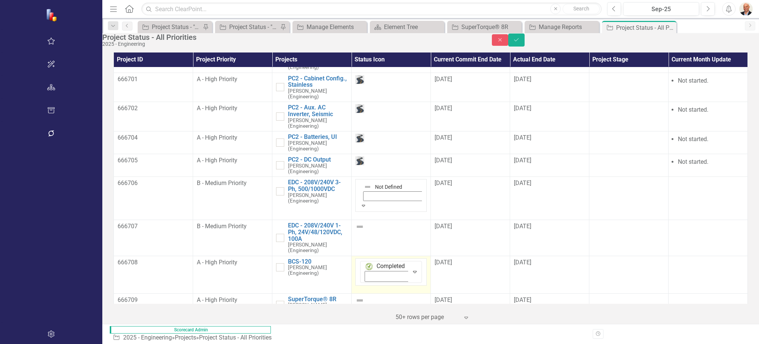
click at [355, 222] on img at bounding box center [359, 226] width 9 height 9
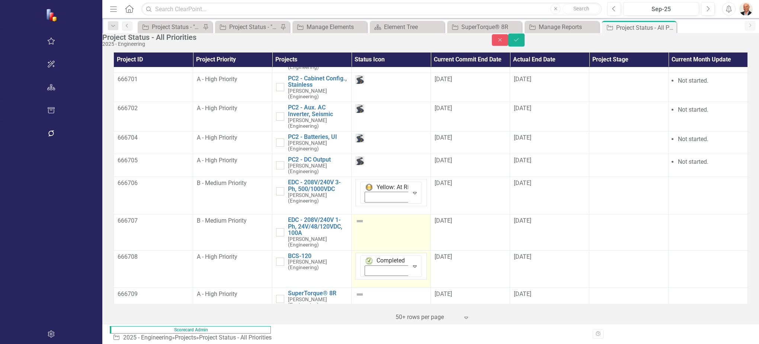
click at [355, 217] on img at bounding box center [359, 221] width 9 height 9
click at [365, 221] on img at bounding box center [368, 224] width 7 height 7
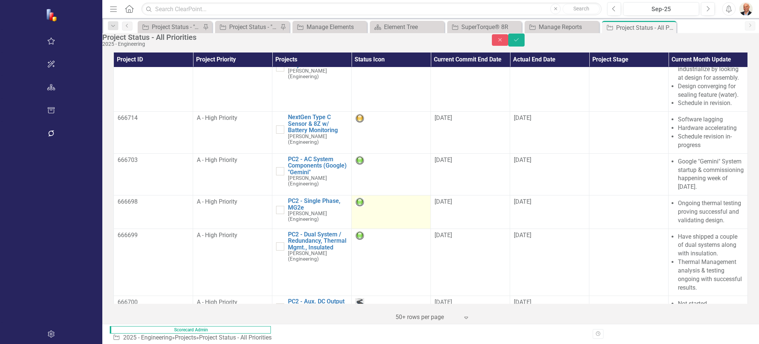
scroll to position [0, 0]
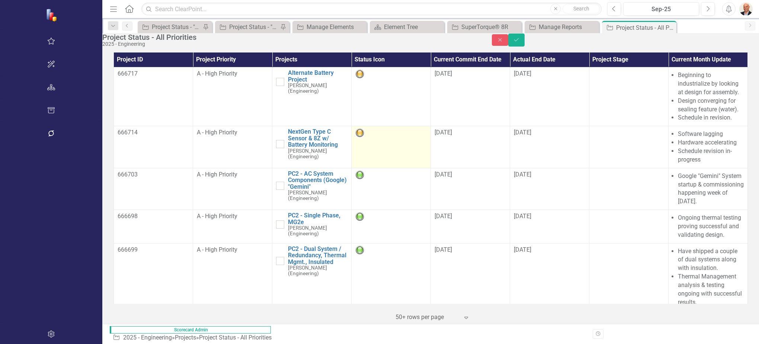
click at [355, 137] on img at bounding box center [359, 132] width 9 height 9
click at [365, 140] on img at bounding box center [368, 136] width 7 height 7
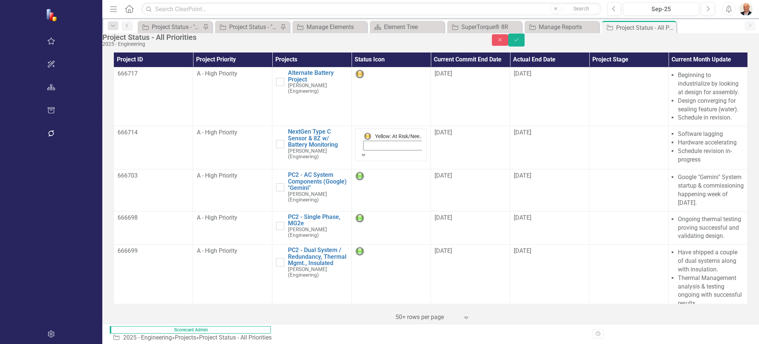
scroll to position [15, 0]
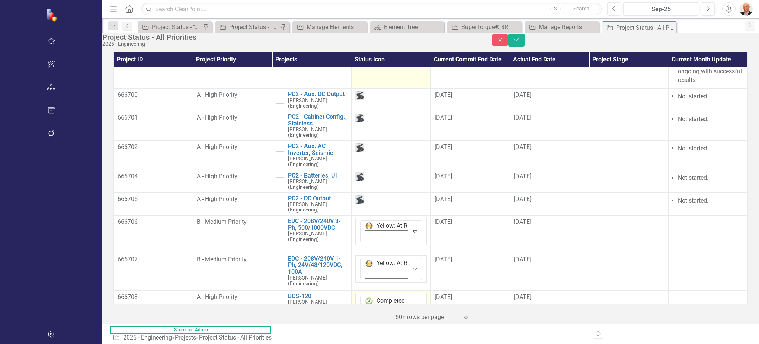
scroll to position [298, 0]
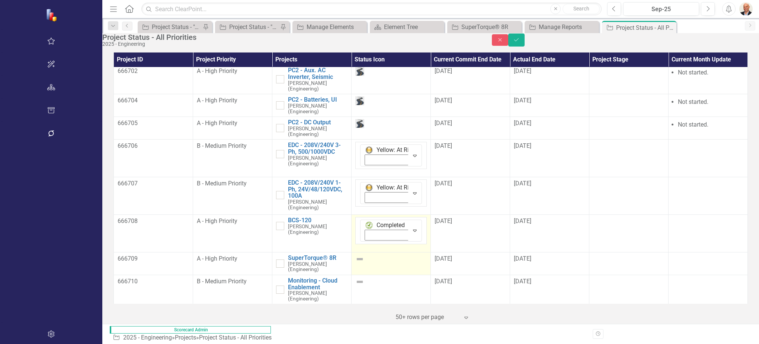
click at [355, 254] on img at bounding box center [359, 258] width 9 height 9
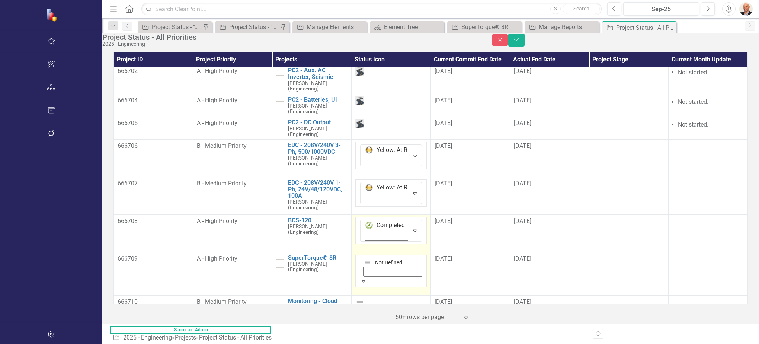
click at [364, 259] on img at bounding box center [367, 262] width 7 height 7
click at [355, 298] on img at bounding box center [359, 302] width 9 height 9
click at [355, 292] on img at bounding box center [359, 296] width 9 height 9
click at [364, 296] on img at bounding box center [367, 299] width 7 height 7
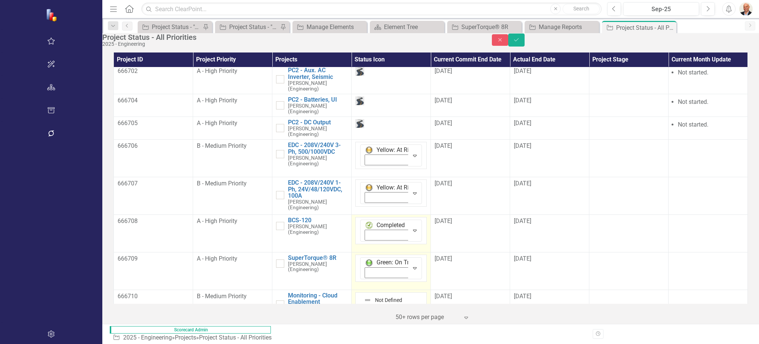
scroll to position [15, 0]
click at [355, 330] on img at bounding box center [359, 334] width 9 height 9
click at [360, 332] on div "Not Defined" at bounding box center [391, 342] width 62 height 20
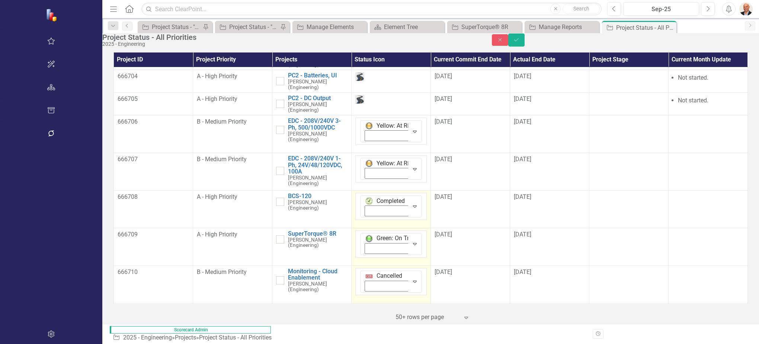
scroll to position [335, 0]
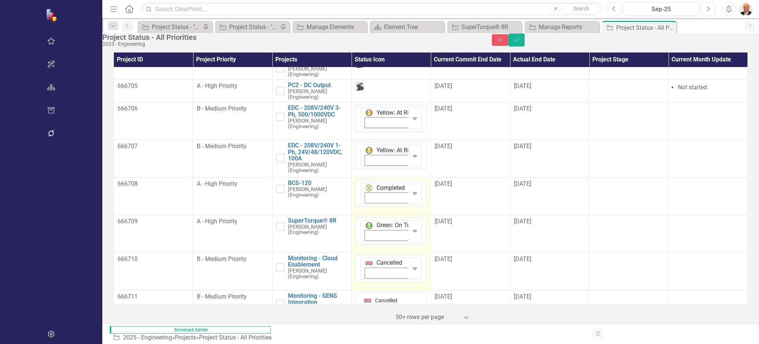
click at [355, 336] on img at bounding box center [359, 340] width 9 height 9
click at [355, 330] on img at bounding box center [359, 334] width 9 height 9
click at [365, 334] on img at bounding box center [368, 337] width 7 height 7
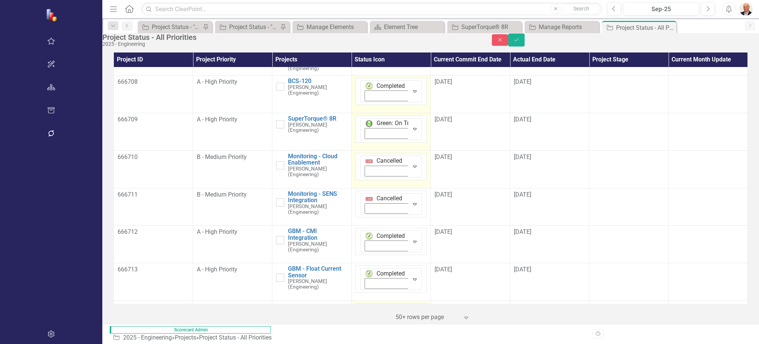
scroll to position [446, 0]
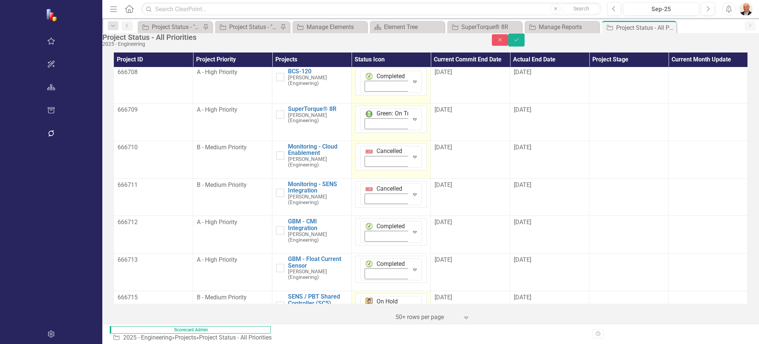
click at [355, 331] on img at bounding box center [359, 335] width 9 height 9
click at [364, 335] on img at bounding box center [367, 338] width 7 height 7
click at [525, 42] on button "Save" at bounding box center [516, 39] width 16 height 13
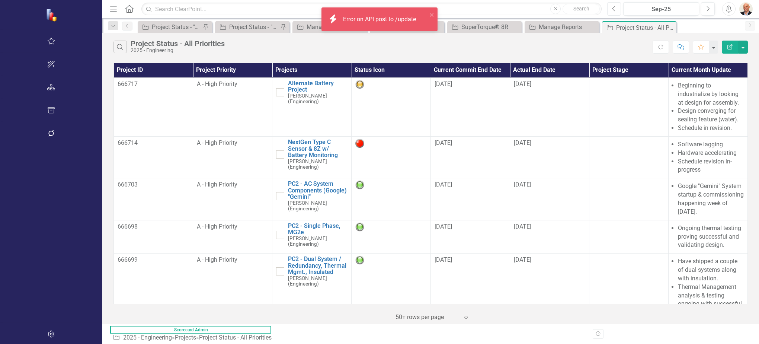
click at [616, 11] on icon "Previous" at bounding box center [614, 9] width 4 height 7
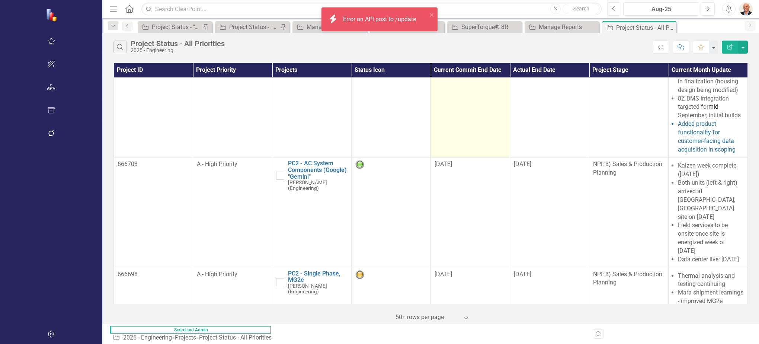
scroll to position [112, 0]
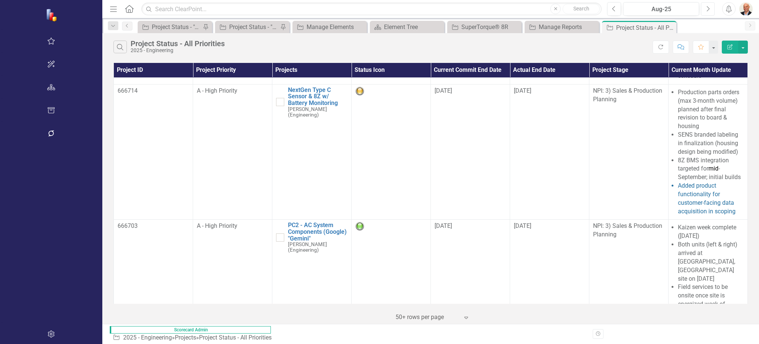
click at [705, 9] on button "Next" at bounding box center [708, 8] width 14 height 13
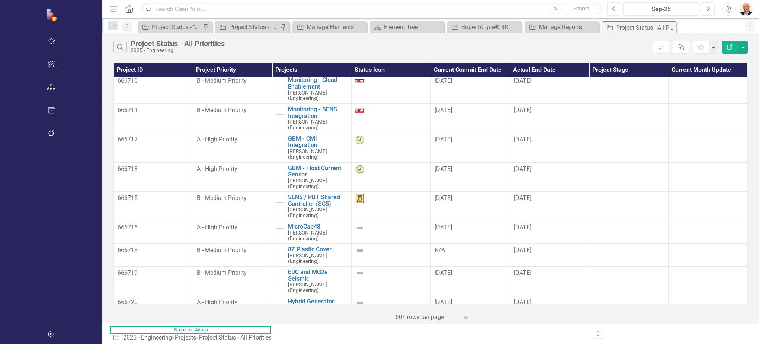
scroll to position [446, 0]
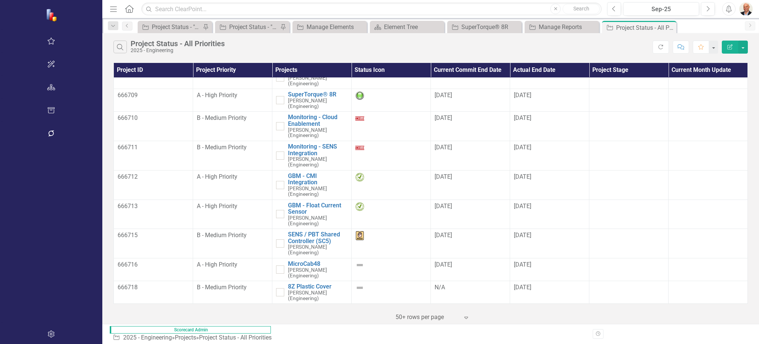
click at [355, 335] on img at bounding box center [359, 339] width 9 height 9
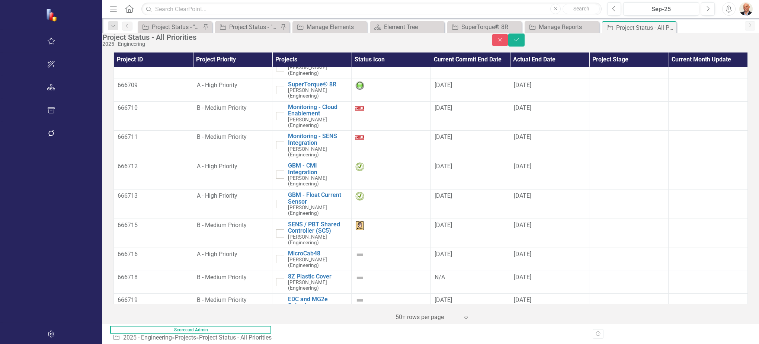
click at [365, 329] on img at bounding box center [368, 332] width 7 height 7
click at [355, 296] on img at bounding box center [359, 300] width 9 height 9
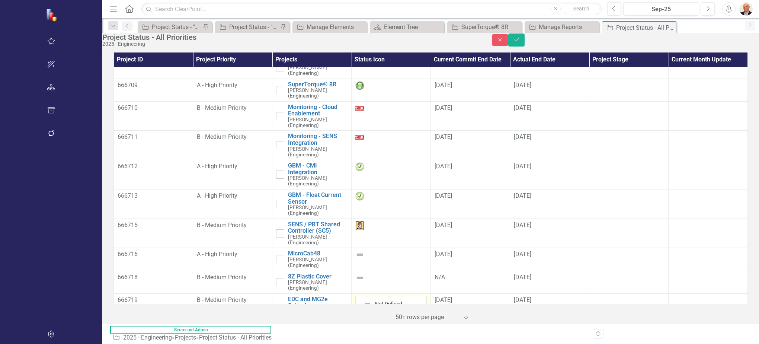
click at [364, 300] on img at bounding box center [367, 303] width 7 height 7
click at [355, 273] on img at bounding box center [359, 277] width 9 height 9
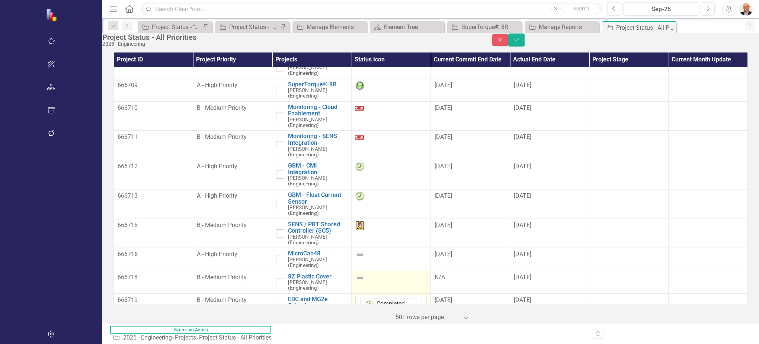
click at [355, 273] on img at bounding box center [359, 277] width 9 height 9
click at [365, 278] on img at bounding box center [368, 281] width 7 height 7
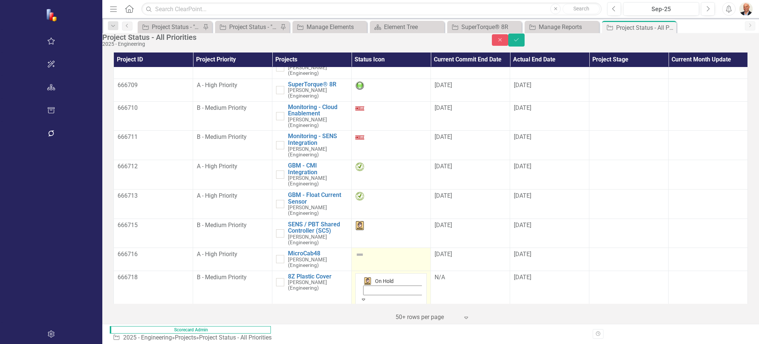
click at [355, 250] on img at bounding box center [359, 254] width 9 height 9
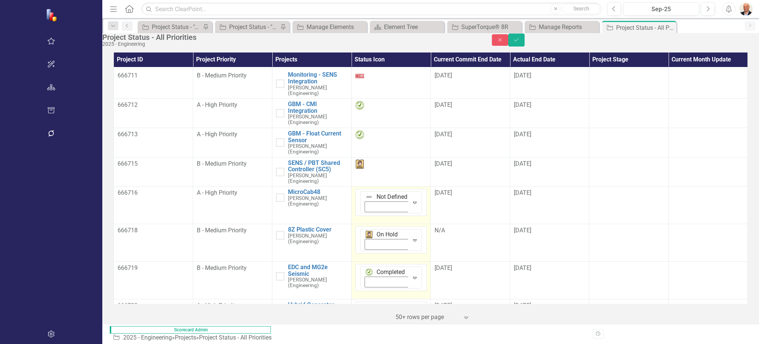
scroll to position [521, 0]
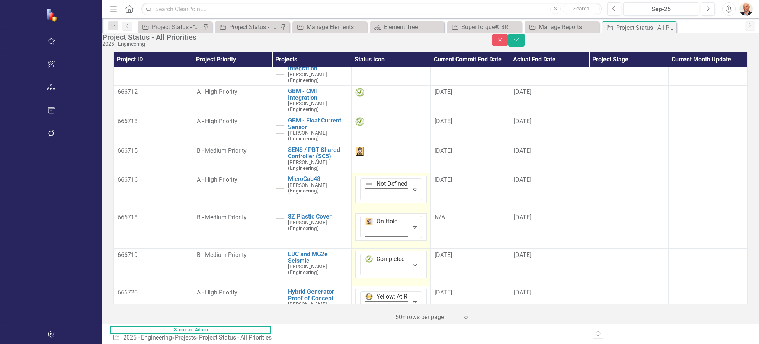
click at [355, 326] on img at bounding box center [359, 330] width 9 height 9
click at [364, 330] on img at bounding box center [367, 333] width 7 height 7
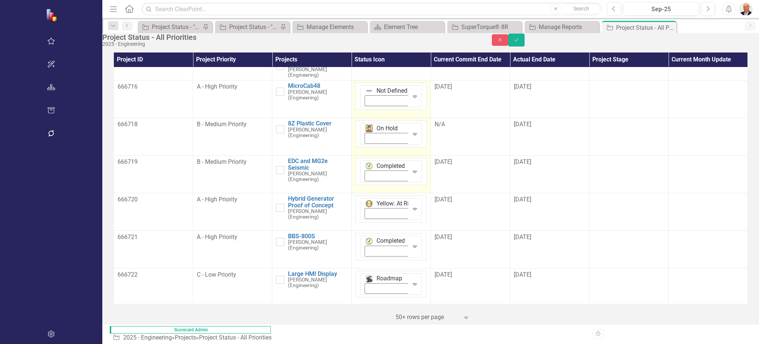
scroll to position [632, 0]
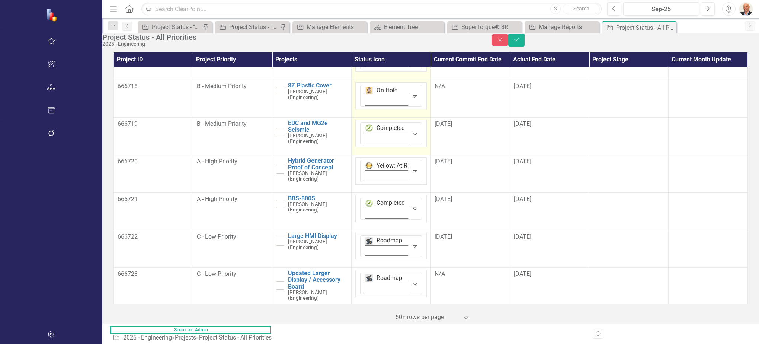
scroll to position [670, 0]
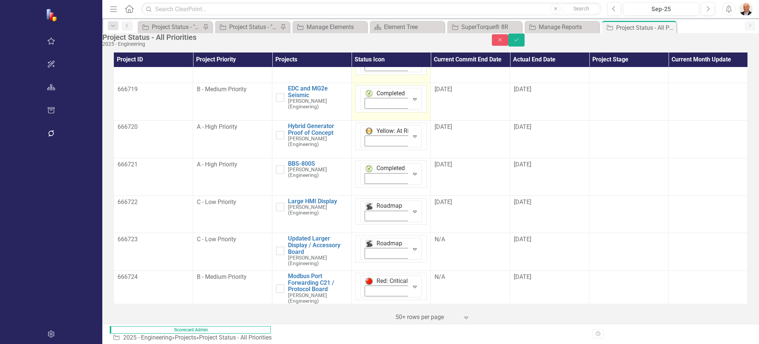
scroll to position [695, 0]
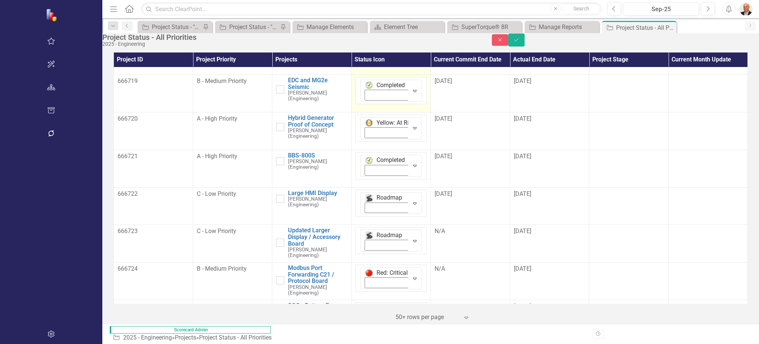
click at [520, 42] on icon "Save" at bounding box center [516, 39] width 7 height 5
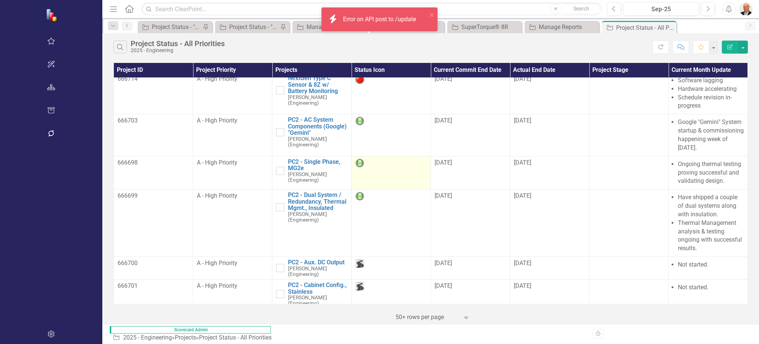
scroll to position [149, 0]
